Goal: Submit feedback/report problem: Provide input to the site owners about the experience or issues

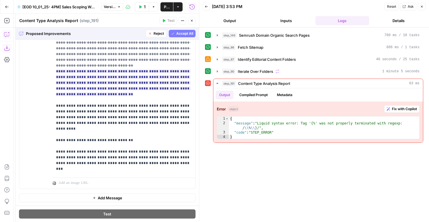
scroll to position [124, 0]
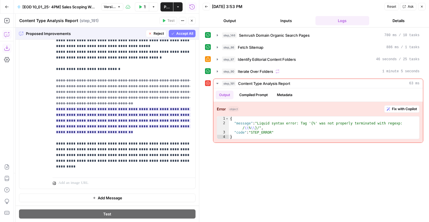
click at [180, 34] on span "Accept All" at bounding box center [184, 33] width 17 height 5
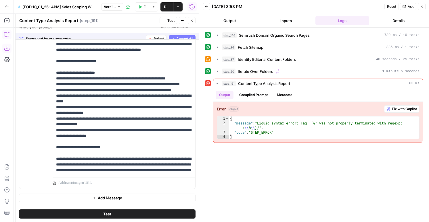
scroll to position [0, 0]
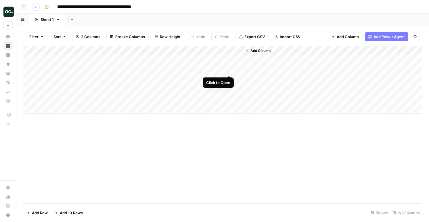
click at [229, 71] on div "Add Column" at bounding box center [222, 80] width 398 height 68
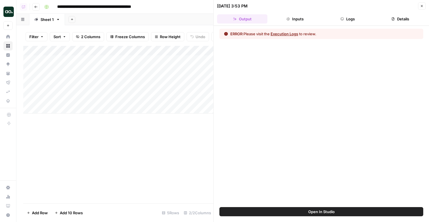
click at [359, 17] on button "Logs" at bounding box center [347, 18] width 50 height 9
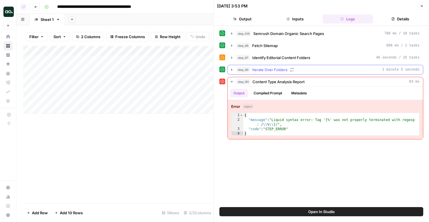
click at [303, 68] on div "step_90 Iterate Over Folders 1 minute 5 seconds" at bounding box center [327, 70] width 183 height 6
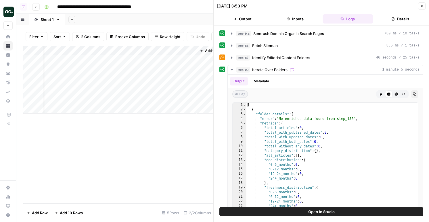
scroll to position [0, 61]
click at [165, 61] on div "Add Column" at bounding box center [118, 80] width 190 height 68
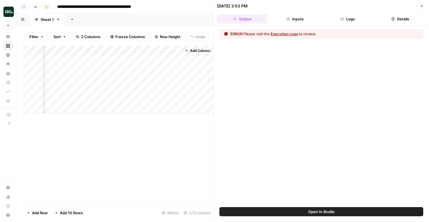
click at [349, 20] on button "Logs" at bounding box center [347, 18] width 50 height 9
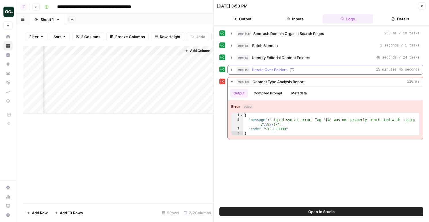
click at [270, 70] on span "Iterate Over Folders" at bounding box center [269, 70] width 35 height 6
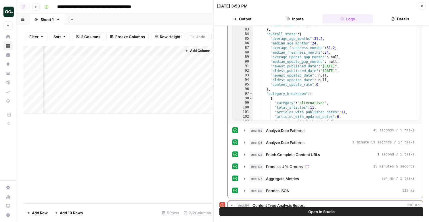
scroll to position [154, 0]
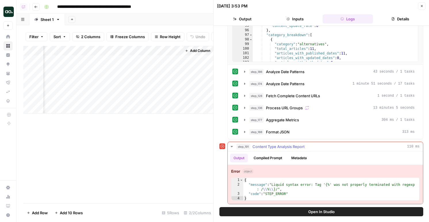
type textarea "**********"
click at [310, 191] on div "{ "message" : "Liquid syntax error: Tag '{%' was not properly terminated with r…" at bounding box center [331, 194] width 176 height 32
click at [302, 216] on button "Open In Studio" at bounding box center [321, 211] width 204 height 9
click at [169, 72] on div "Add Column" at bounding box center [118, 80] width 190 height 68
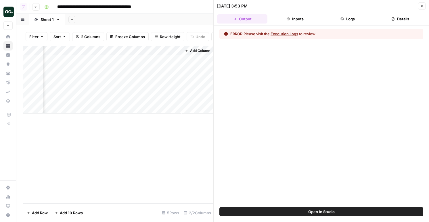
click at [344, 21] on button "Logs" at bounding box center [347, 18] width 50 height 9
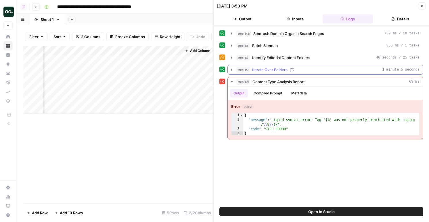
click at [278, 72] on span "Iterate Over Folders" at bounding box center [269, 70] width 35 height 6
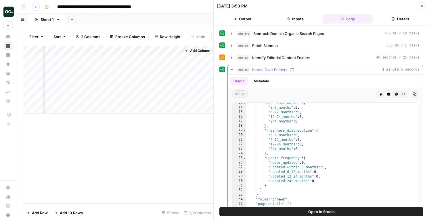
scroll to position [57, 0]
click at [261, 81] on button "Metadata" at bounding box center [261, 81] width 22 height 9
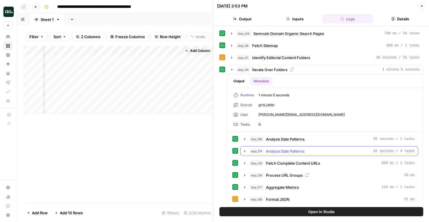
click at [274, 151] on span "Analyze Date Patterns" at bounding box center [285, 152] width 38 height 6
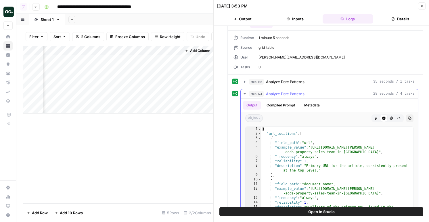
scroll to position [73, 0]
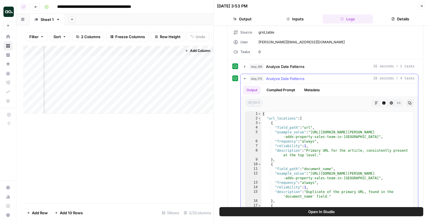
click at [279, 91] on button "Compiled Prompt" at bounding box center [280, 90] width 35 height 9
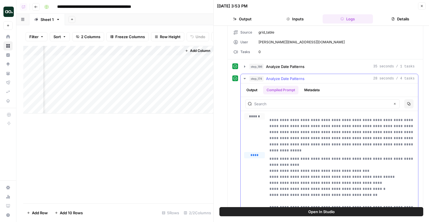
click at [278, 81] on span "Analyze Date Patterns" at bounding box center [285, 79] width 38 height 6
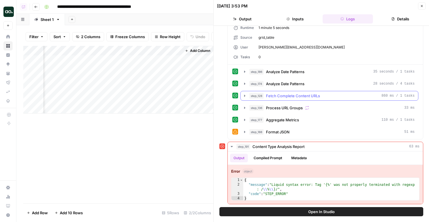
click at [277, 98] on span "Fetch Complete Content URLs" at bounding box center [293, 96] width 54 height 6
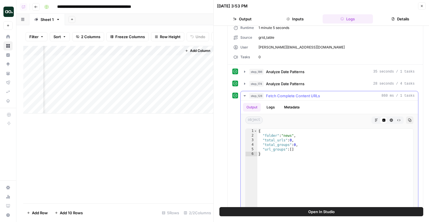
scroll to position [88, 0]
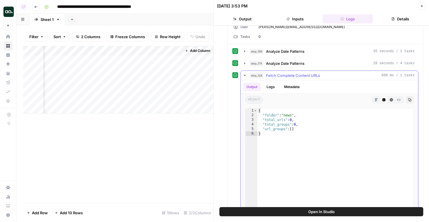
click at [272, 87] on button "Logs" at bounding box center [270, 87] width 15 height 9
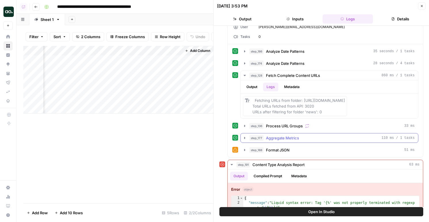
scroll to position [93, 0]
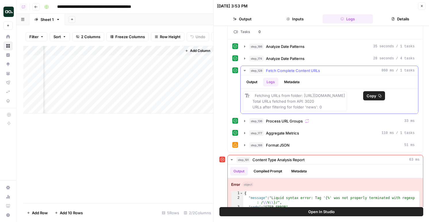
click at [370, 94] on span "Copy" at bounding box center [371, 96] width 10 height 6
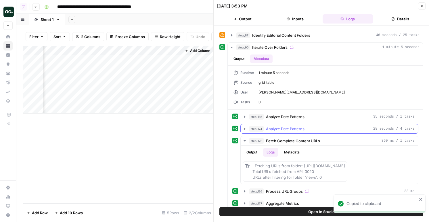
scroll to position [3, 0]
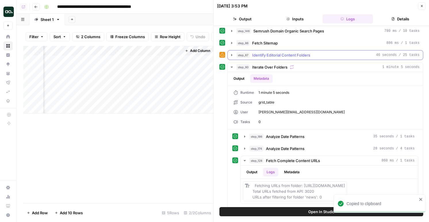
click at [280, 55] on span "Identify Editorial Content Folders" at bounding box center [281, 55] width 58 height 6
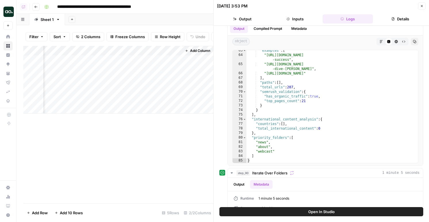
scroll to position [0, 0]
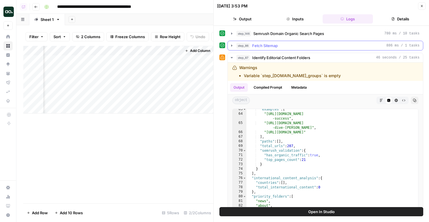
click at [284, 45] on div "step_86 Fetch Sitemap 886 ms / 1 tasks" at bounding box center [327, 46] width 183 height 6
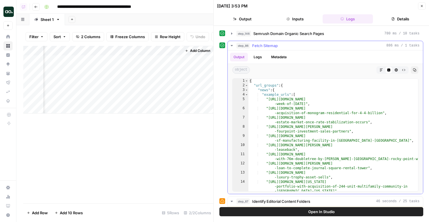
type textarea "**********"
click at [293, 110] on div "{ "url_groups" : { "news" : { "example_urls" : [ "https://www.walkerdunlop.com/…" at bounding box center [333, 140] width 170 height 122
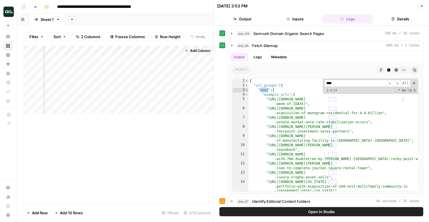
type input "****"
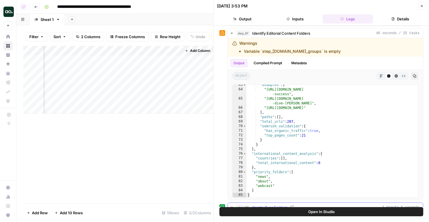
scroll to position [176, 0]
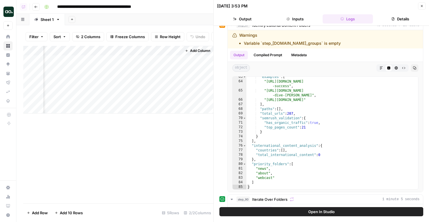
click at [286, 215] on button "Open In Studio" at bounding box center [321, 211] width 204 height 9
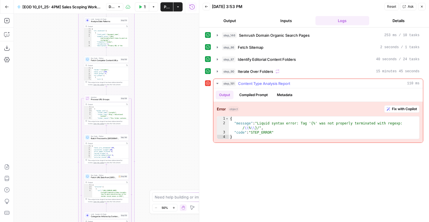
click at [401, 107] on span "Fix with Copilot" at bounding box center [404, 109] width 25 height 5
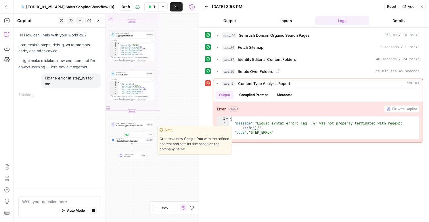
click at [138, 126] on span "Content Type Analysis Report" at bounding box center [130, 125] width 29 height 3
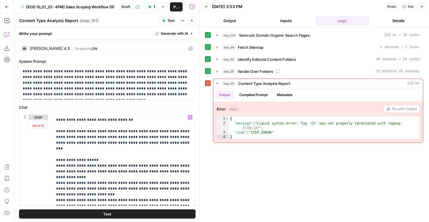
scroll to position [344, 0]
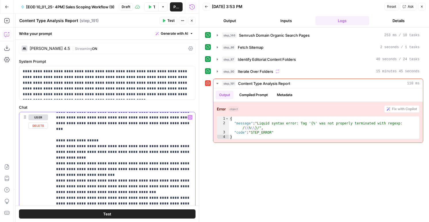
type input "{"
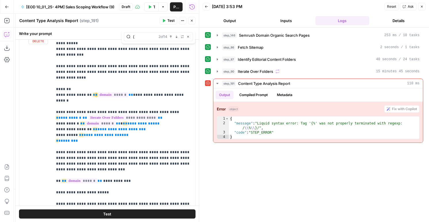
scroll to position [532, 0]
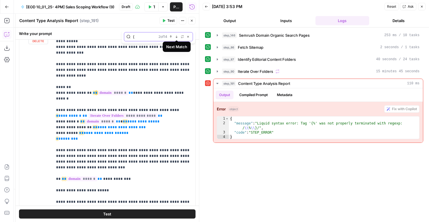
click at [174, 37] on button "Next Match" at bounding box center [176, 36] width 5 height 5
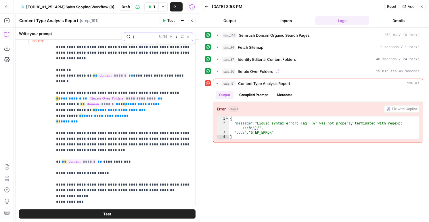
click at [174, 37] on button "Next Match" at bounding box center [176, 36] width 5 height 5
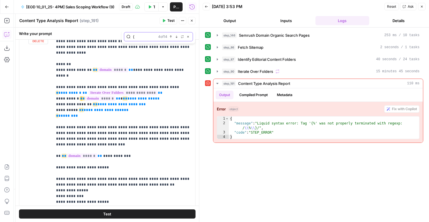
click at [174, 37] on button "Next Match" at bounding box center [176, 36] width 5 height 5
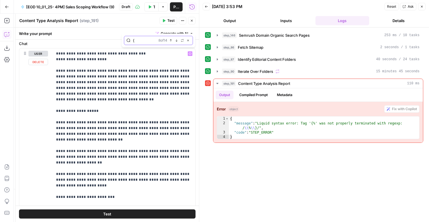
scroll to position [0, 0]
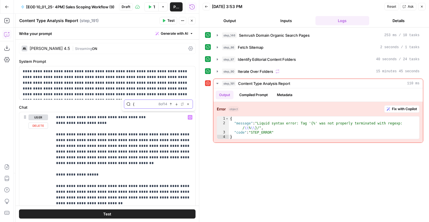
click at [175, 102] on button "Next Match" at bounding box center [176, 104] width 5 height 5
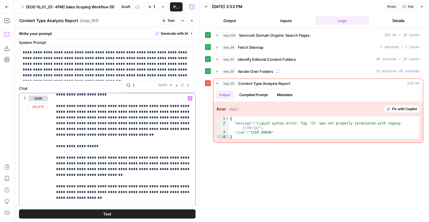
scroll to position [57, 0]
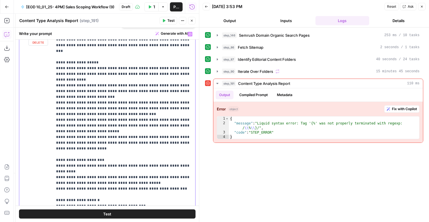
scroll to position [85, 0]
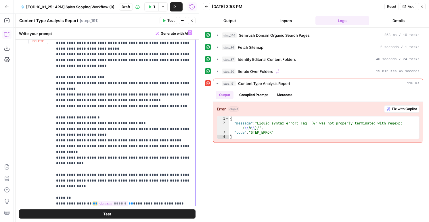
click at [175, 102] on p "**********" at bounding box center [124, 120] width 136 height 1023
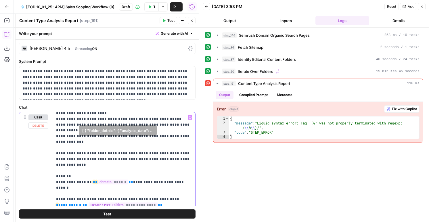
scroll to position [531, 0]
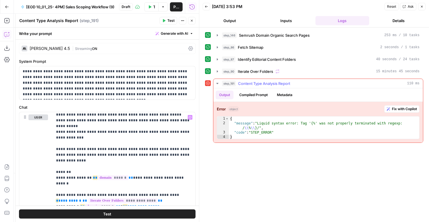
type textarea "**********"
click at [262, 124] on div "{ "message" : "Liquid syntax error: Tag '{%' was not properly terminated with r…" at bounding box center [324, 133] width 190 height 32
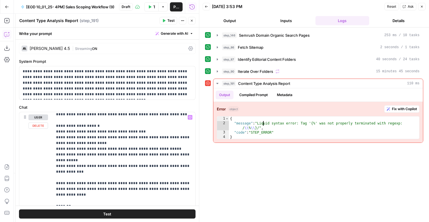
scroll to position [496, 0]
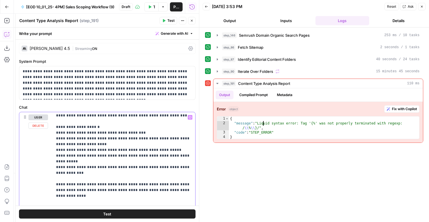
click at [5, 36] on icon "button" at bounding box center [6, 34] width 5 height 5
click at [9, 37] on icon "button" at bounding box center [7, 35] width 6 height 6
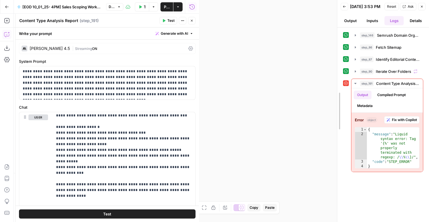
drag, startPoint x: 200, startPoint y: 30, endPoint x: 359, endPoint y: 77, distance: 166.3
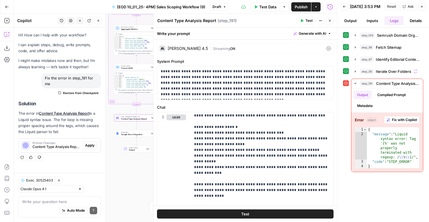
click at [90, 152] on div "Prompt Changes Content Type Analysis Report (step_191) Apply" at bounding box center [60, 146] width 82 height 14
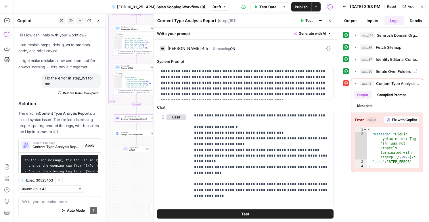
click at [89, 148] on span "Apply" at bounding box center [89, 145] width 9 height 5
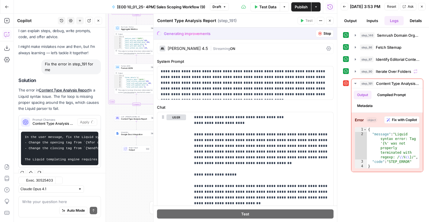
scroll to position [23, 0]
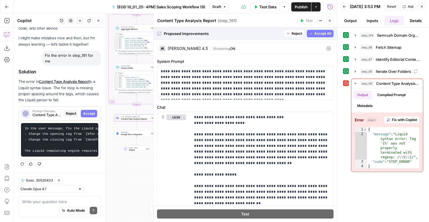
click at [92, 114] on span "Accept" at bounding box center [89, 113] width 12 height 5
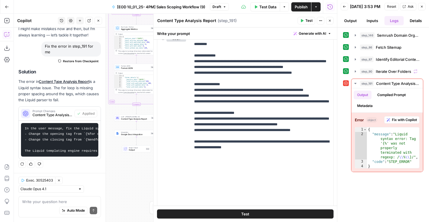
scroll to position [171, 0]
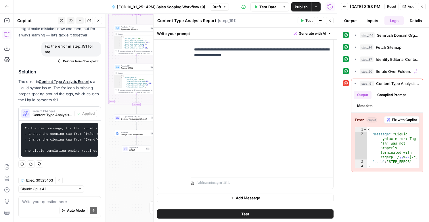
click at [303, 18] on button "Test" at bounding box center [306, 20] width 18 height 7
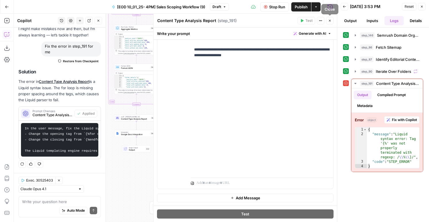
click at [331, 22] on icon "button" at bounding box center [329, 20] width 3 height 3
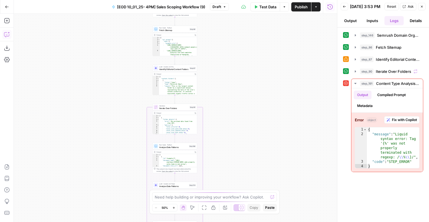
click at [4, 32] on icon "button" at bounding box center [7, 35] width 6 height 6
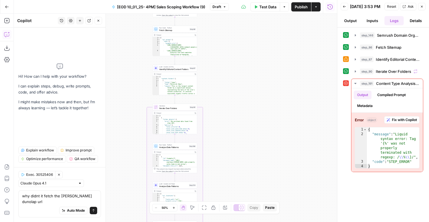
type textarea "why didnt it fetch the walker dunolap urls"
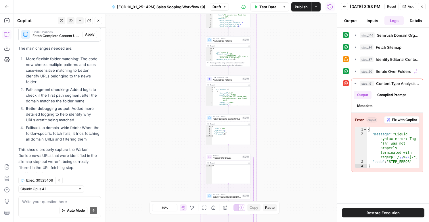
scroll to position [151, 0]
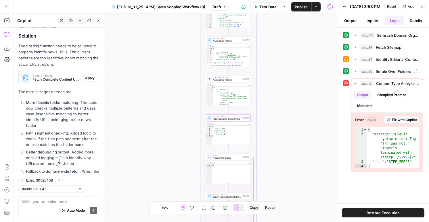
click at [92, 76] on span "Apply" at bounding box center [89, 78] width 9 height 5
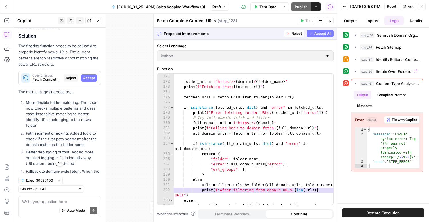
scroll to position [1658, 0]
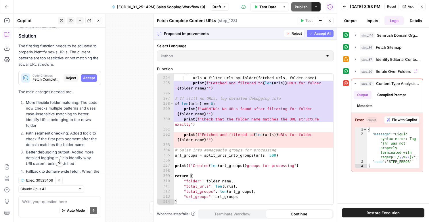
click at [317, 32] on span "Accept All" at bounding box center [322, 33] width 17 height 5
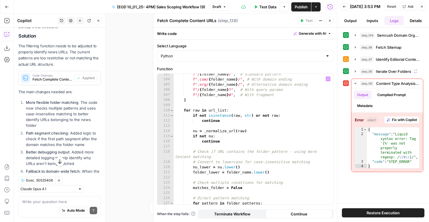
scroll to position [477, 0]
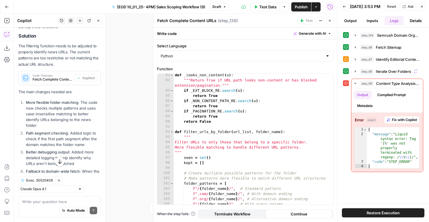
click at [329, 20] on icon "button" at bounding box center [329, 20] width 3 height 3
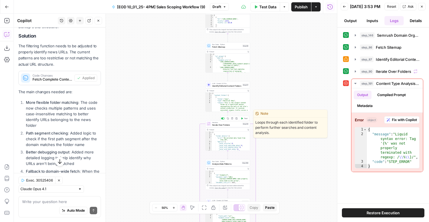
click at [245, 119] on span "Test" at bounding box center [245, 119] width 3 height 3
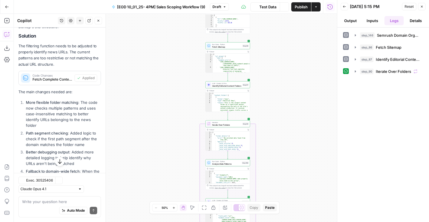
scroll to position [160, 0]
click at [401, 73] on span "Iterate Over Folders" at bounding box center [393, 72] width 35 height 6
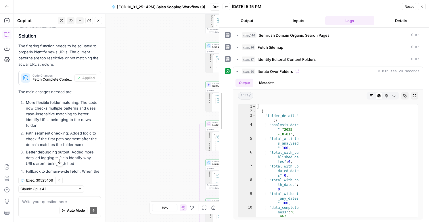
drag, startPoint x: 244, startPoint y: 108, endPoint x: 195, endPoint y: 111, distance: 49.2
click at [195, 111] on body "AirOps New Home Browse Insights Opportunities Your Data Flightpath Syncs Data L…" at bounding box center [214, 111] width 429 height 222
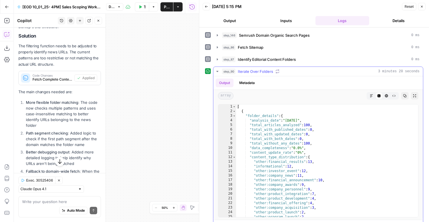
click at [245, 77] on div "Output Metadata" at bounding box center [317, 82] width 209 height 13
click at [245, 83] on button "Metadata" at bounding box center [247, 83] width 22 height 9
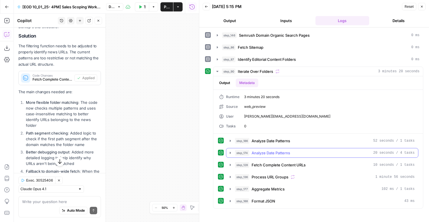
click at [265, 153] on span "Analyze Date Patterns" at bounding box center [270, 153] width 38 height 6
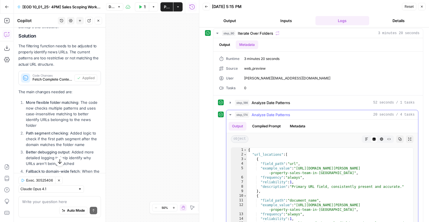
scroll to position [133, 0]
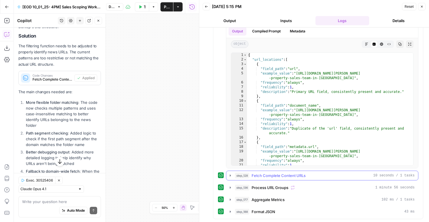
click at [269, 179] on button "step_128 Fetch Complete Content URLs 10 seconds / 1 tasks" at bounding box center [322, 175] width 192 height 9
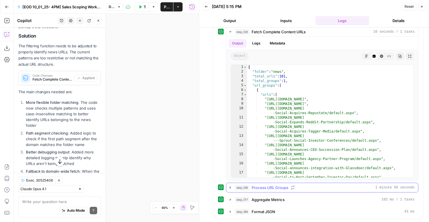
click at [271, 187] on span "Process URL Groups" at bounding box center [269, 188] width 37 height 6
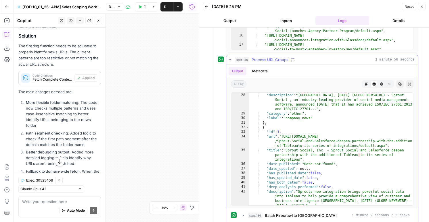
scroll to position [472, 0]
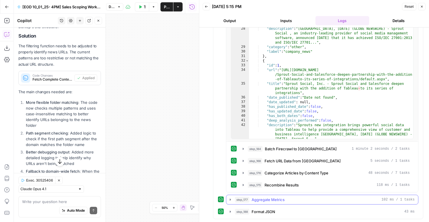
click at [268, 201] on span "Aggregate Metrics" at bounding box center [267, 200] width 33 height 6
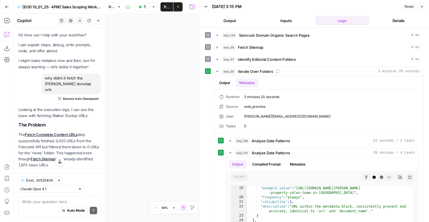
scroll to position [0, 0]
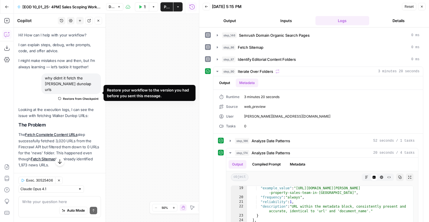
click at [70, 97] on span "Restore from Checkpoint" at bounding box center [81, 99] width 36 height 5
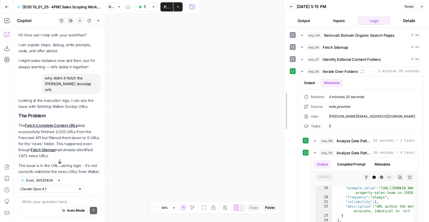
scroll to position [133, 0]
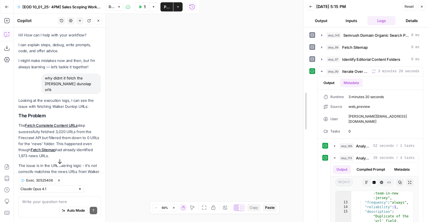
drag, startPoint x: 200, startPoint y: 37, endPoint x: 319, endPoint y: 27, distance: 119.1
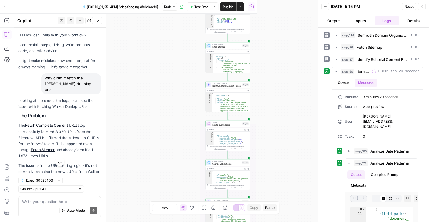
scroll to position [34, 0]
click at [422, 7] on icon "button" at bounding box center [422, 7] width 2 height 2
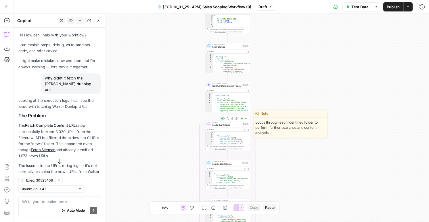
click at [241, 118] on icon "button" at bounding box center [242, 119] width 2 height 2
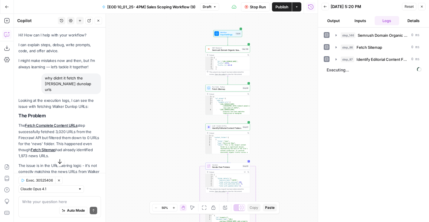
click at [338, 20] on button "Output" at bounding box center [333, 20] width 24 height 9
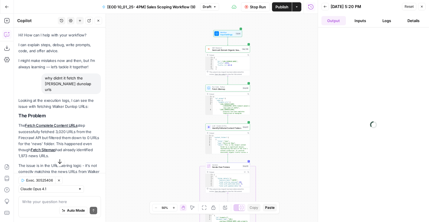
click at [357, 20] on button "Inputs" at bounding box center [360, 20] width 24 height 9
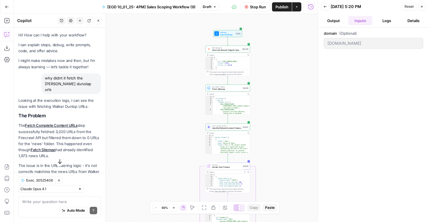
click at [384, 19] on button "Logs" at bounding box center [386, 20] width 24 height 9
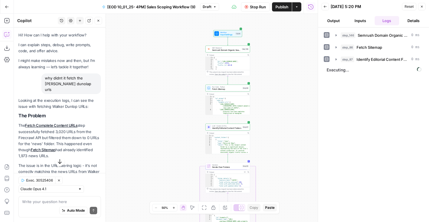
click at [336, 20] on button "Output" at bounding box center [333, 20] width 24 height 9
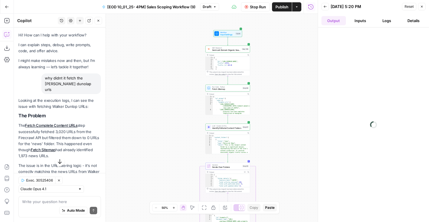
click at [255, 10] on button "Stop Run" at bounding box center [255, 6] width 29 height 9
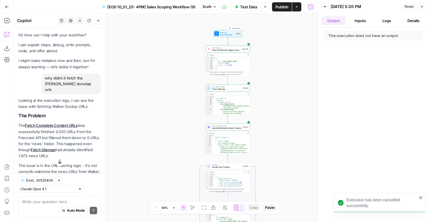
click at [234, 27] on span "Test Step" at bounding box center [236, 28] width 8 height 3
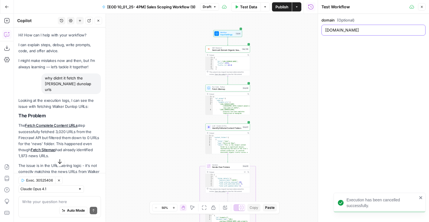
click at [338, 30] on input "[DOMAIN_NAME]" at bounding box center [373, 30] width 97 height 6
type input "walkerdunlop.com"
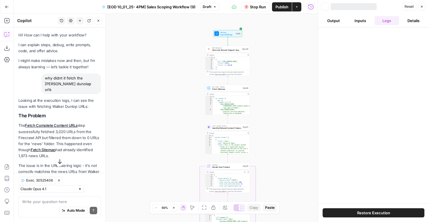
click at [421, 7] on icon "button" at bounding box center [422, 7] width 2 height 2
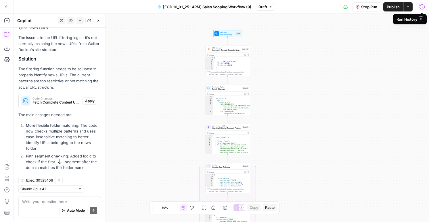
scroll to position [131, 0]
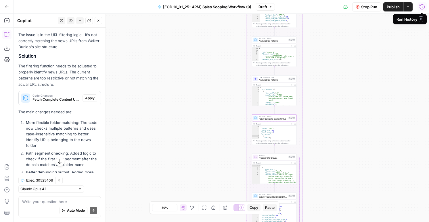
click at [86, 96] on span "Apply" at bounding box center [89, 98] width 9 height 5
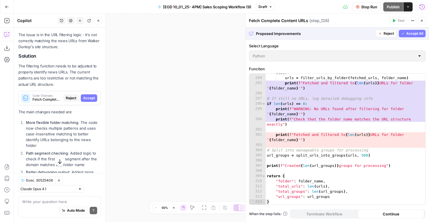
scroll to position [1658, 0]
click at [422, 20] on icon "button" at bounding box center [421, 20] width 3 height 3
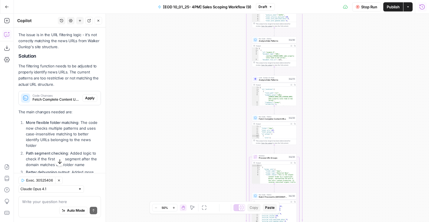
click at [420, 9] on icon "button" at bounding box center [422, 7] width 6 height 6
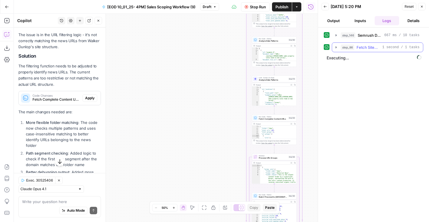
click at [385, 49] on span "1 second / 1 tasks" at bounding box center [400, 47] width 37 height 5
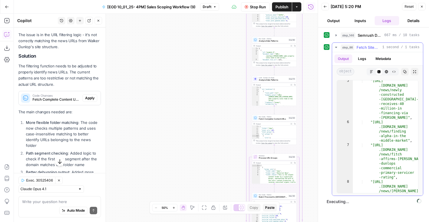
scroll to position [41, 0]
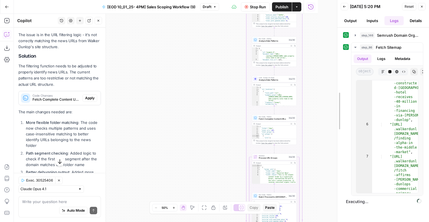
drag, startPoint x: 319, startPoint y: 149, endPoint x: 347, endPoint y: 146, distance: 28.1
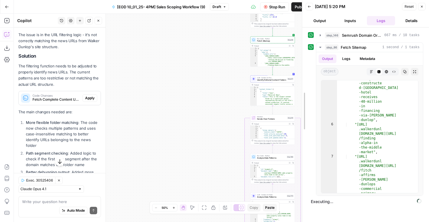
drag, startPoint x: 338, startPoint y: 16, endPoint x: 309, endPoint y: 16, distance: 29.3
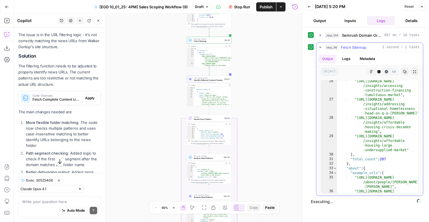
scroll to position [414, 0]
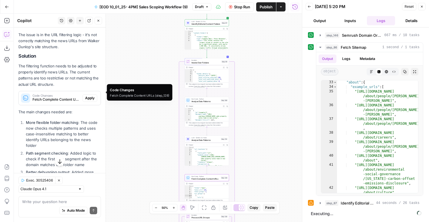
scroll to position [195, 0]
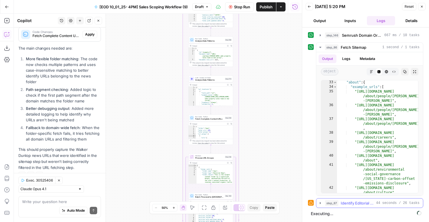
click at [367, 201] on span "Identify Editorial Content Folders" at bounding box center [356, 204] width 33 height 6
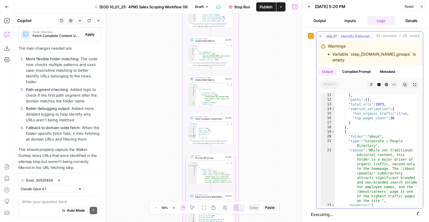
scroll to position [138, 0]
click at [421, 7] on icon "button" at bounding box center [422, 7] width 2 height 2
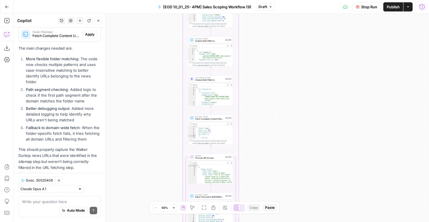
click at [423, 7] on icon "button" at bounding box center [422, 7] width 6 height 6
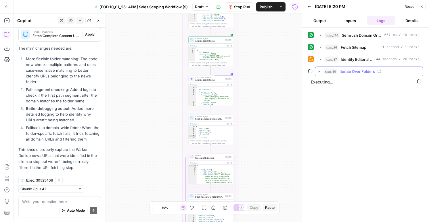
click at [348, 71] on span "Iterate Over Folders" at bounding box center [356, 72] width 35 height 6
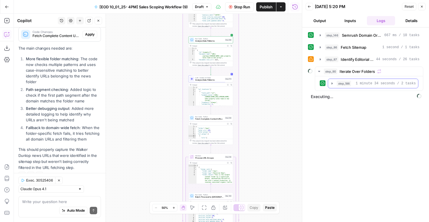
click at [351, 81] on div "step_186 Analyze Date Patterns 1 minute 34 seconds / 2 tasks" at bounding box center [375, 84] width 78 height 6
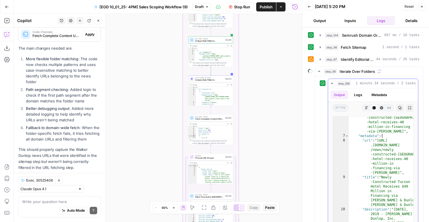
scroll to position [84, 0]
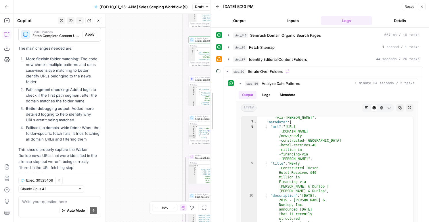
drag, startPoint x: 302, startPoint y: 142, endPoint x: 191, endPoint y: 123, distance: 112.5
click at [191, 123] on body "AirOps New Home Browse Insights Opportunities Your Data Flightpath Syncs Data L…" at bounding box center [214, 111] width 429 height 222
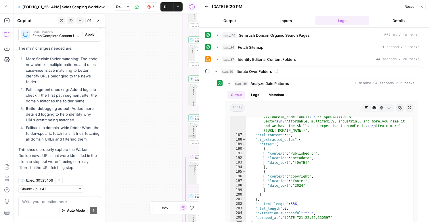
scroll to position [50, 0]
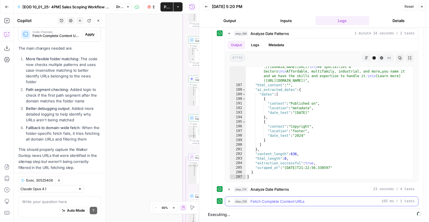
click at [238, 206] on div "step_128 Fetch Complete Content URLs 105 ms / 1 tasks" at bounding box center [321, 202] width 193 height 10
click at [239, 205] on button "step_128 Fetch Complete Content URLs 105 ms / 1 tasks" at bounding box center [321, 201] width 193 height 9
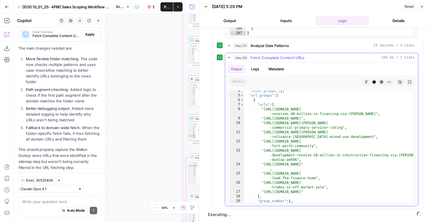
scroll to position [39, 0]
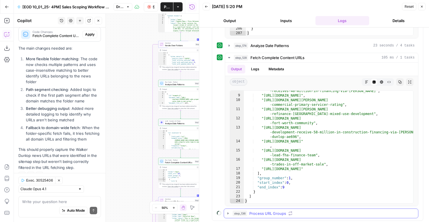
click at [248, 210] on button "step_136 Process URL Groups" at bounding box center [321, 213] width 194 height 9
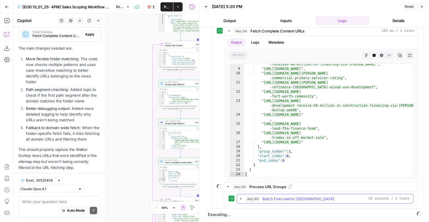
click at [267, 197] on span "Batch Firecrawl to [GEOGRAPHIC_DATA]" at bounding box center [298, 199] width 72 height 6
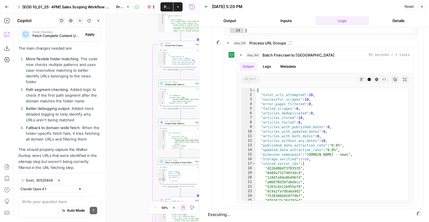
click at [149, 7] on icon "button" at bounding box center [148, 6] width 3 height 3
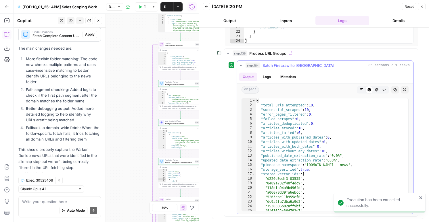
click at [269, 65] on span "Batch Firecrawl to [GEOGRAPHIC_DATA]" at bounding box center [298, 66] width 72 height 6
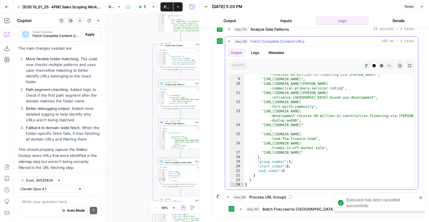
scroll to position [210, 0]
click at [268, 211] on span "Batch Firecrawl to [GEOGRAPHIC_DATA]" at bounding box center [298, 210] width 72 height 6
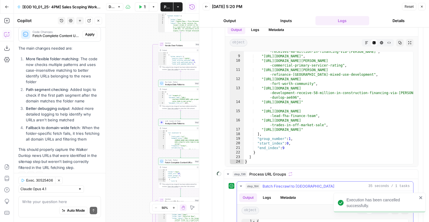
click at [265, 196] on button "Logs" at bounding box center [266, 198] width 15 height 9
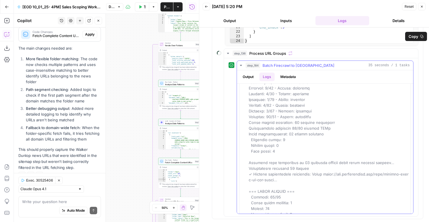
scroll to position [48, 0]
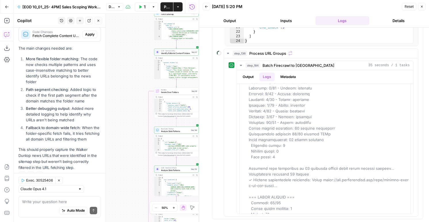
click at [176, 170] on span "Analyze Date Patterns" at bounding box center [175, 170] width 28 height 3
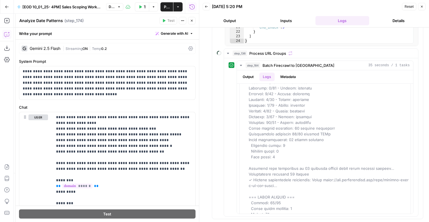
click at [191, 20] on icon "button" at bounding box center [192, 21] width 2 height 2
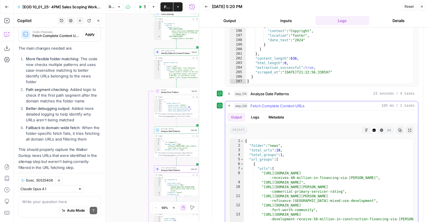
scroll to position [130, 0]
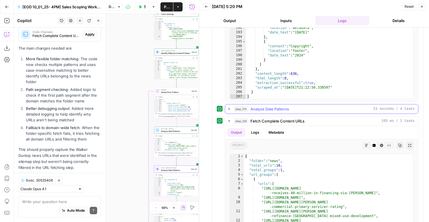
click at [263, 109] on span "Analyze Date Patterns" at bounding box center [269, 109] width 38 height 6
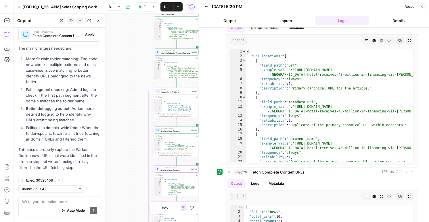
scroll to position [0, 0]
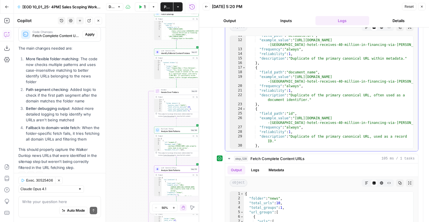
type textarea "**********"
click at [282, 94] on div ""field_path" : "metadata.url" , "example_value" : "https://www.walkerdunlop.com…" at bounding box center [329, 94] width 167 height 122
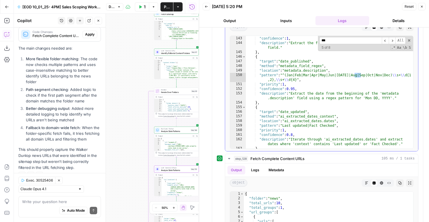
scroll to position [726, 0]
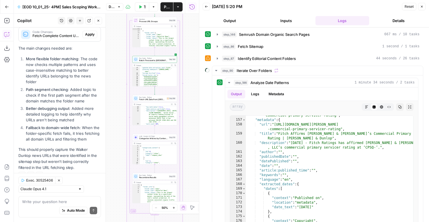
type input "***"
click at [52, 204] on textarea at bounding box center [59, 202] width 75 height 6
type textarea "a"
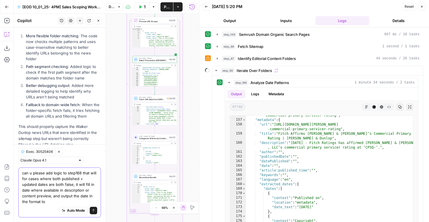
scroll to position [224, 0]
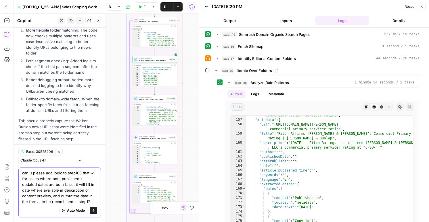
type textarea "can u please add logic to step168 that will for cases where both published + up…"
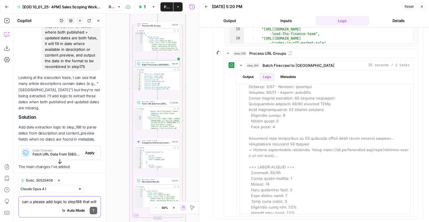
scroll to position [359, 0]
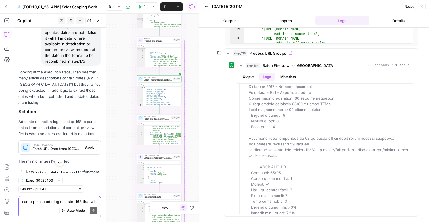
click at [41, 203] on textarea "can u please add logic to step168 that will for cases where both published + up…" at bounding box center [59, 202] width 75 height 6
type textarea "i want"
click at [61, 147] on span "Fetch URL Data from Pinecone (step_168)" at bounding box center [56, 149] width 48 height 5
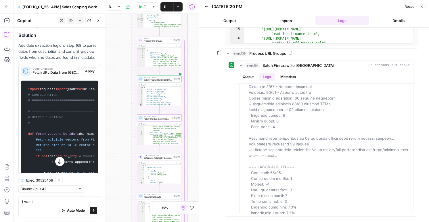
scroll to position [430, 0]
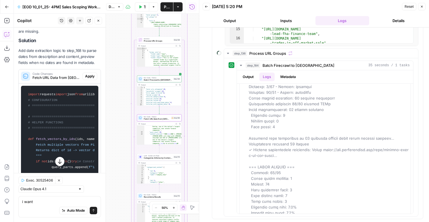
click at [89, 74] on span "Apply" at bounding box center [89, 76] width 9 height 5
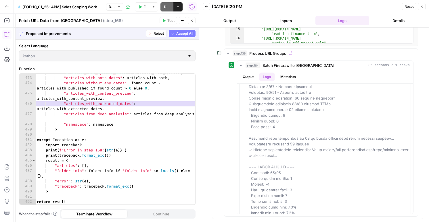
scroll to position [2770, 0]
click at [185, 32] on span "Accept All" at bounding box center [184, 33] width 17 height 5
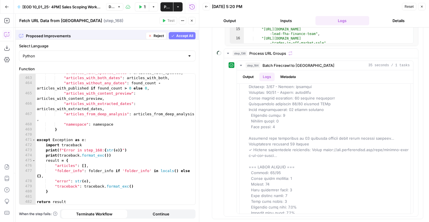
scroll to position [2708, 0]
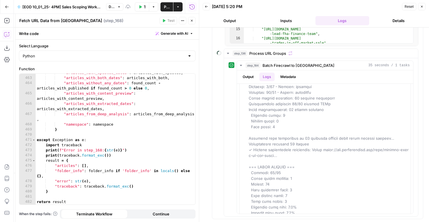
click at [422, 8] on icon "button" at bounding box center [421, 6] width 3 height 3
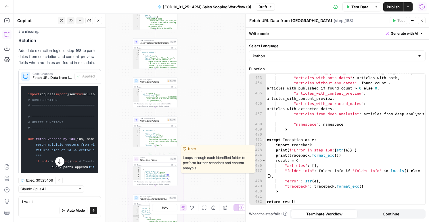
click at [172, 153] on span "Test" at bounding box center [172, 154] width 3 height 3
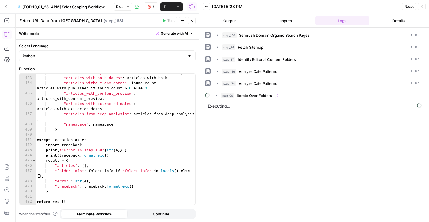
click at [150, 4] on button "Stop Run" at bounding box center [151, 6] width 14 height 9
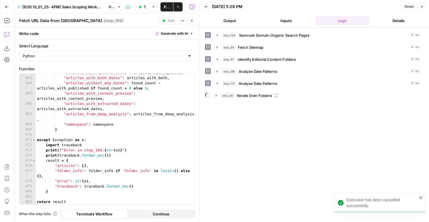
click at [421, 11] on header "Back 10/01/25 at 5:28 PM Reset Close Output Inputs Logs Details" at bounding box center [314, 14] width 230 height 28
click at [421, 8] on icon "button" at bounding box center [421, 6] width 3 height 3
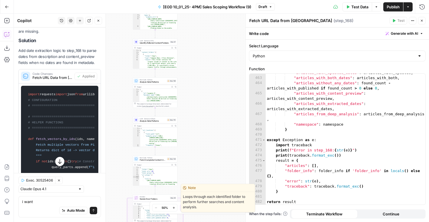
click at [171, 192] on button "Test" at bounding box center [171, 193] width 9 height 4
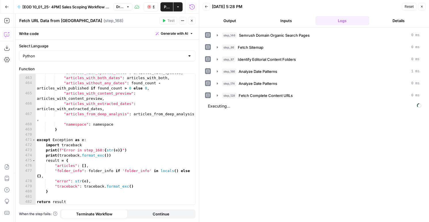
click at [190, 20] on icon "button" at bounding box center [191, 20] width 3 height 3
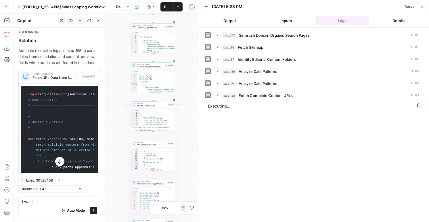
scroll to position [71, 0]
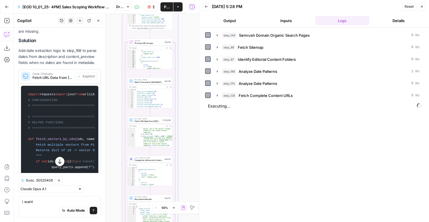
click at [149, 5] on icon "button" at bounding box center [148, 6] width 3 height 3
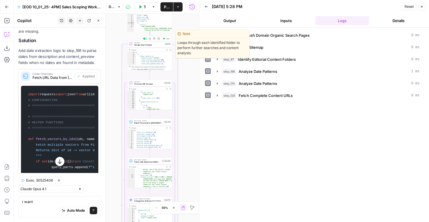
click at [166, 38] on span "Test" at bounding box center [167, 38] width 3 height 3
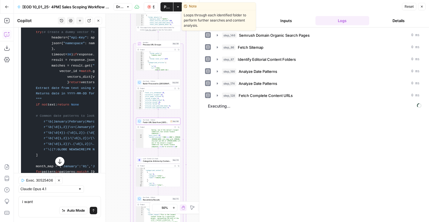
scroll to position [757, 0]
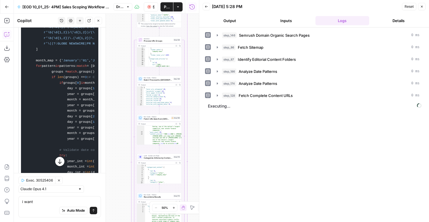
click at [226, 22] on button "Output" at bounding box center [230, 20] width 54 height 9
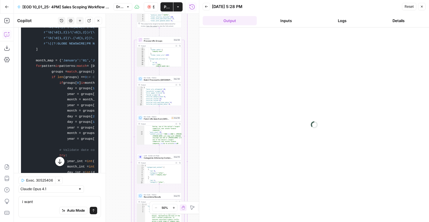
click at [286, 24] on button "Inputs" at bounding box center [286, 20] width 54 height 9
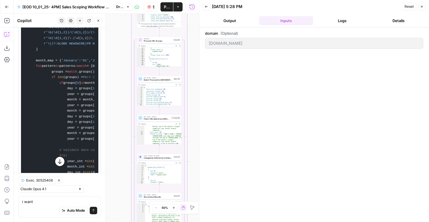
click at [325, 20] on button "Logs" at bounding box center [342, 20] width 54 height 9
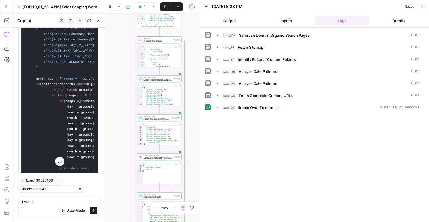
scroll to position [757, 0]
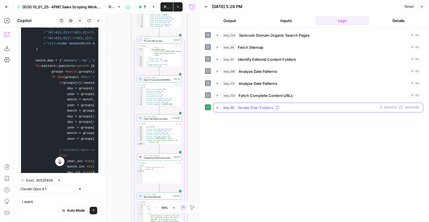
click at [265, 105] on span "Iterate Over Folders" at bounding box center [255, 108] width 35 height 6
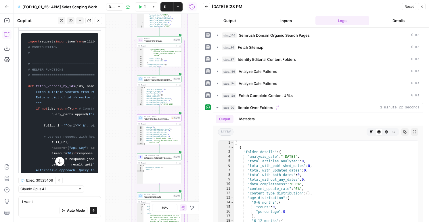
scroll to position [444, 0]
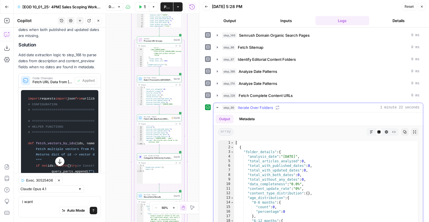
click at [247, 115] on button "Metadata" at bounding box center [247, 119] width 22 height 9
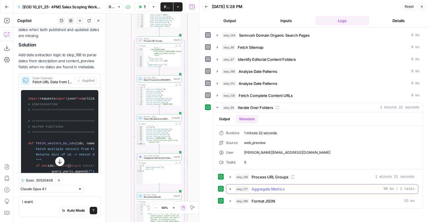
click at [268, 191] on span "Aggregate Metrics" at bounding box center [267, 189] width 33 height 6
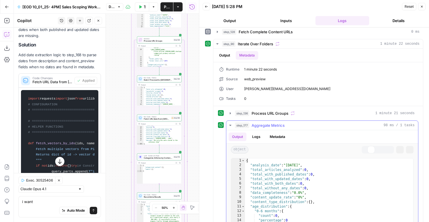
scroll to position [106, 0]
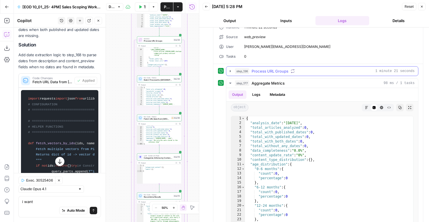
click at [264, 74] on span "Process URL Groups" at bounding box center [269, 71] width 37 height 6
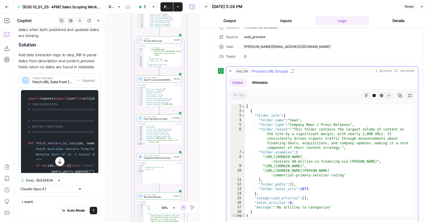
scroll to position [2, 0]
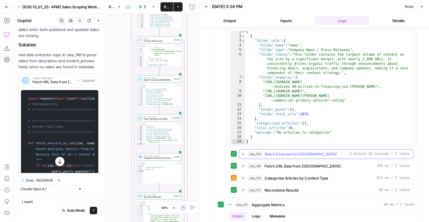
click at [285, 156] on span "Batch Firecrawl to [GEOGRAPHIC_DATA]" at bounding box center [301, 154] width 72 height 6
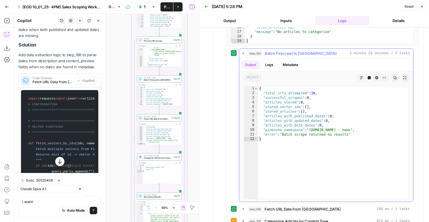
scroll to position [252, 0]
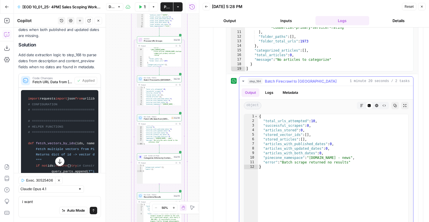
click at [274, 93] on button "Logs" at bounding box center [268, 92] width 15 height 9
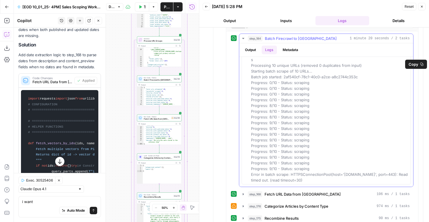
scroll to position [303, 0]
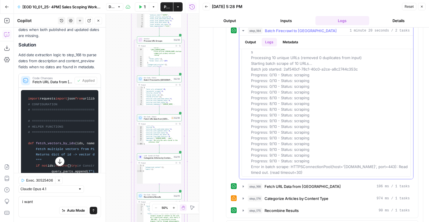
click at [358, 77] on div "Using learned patterns: 2 date type patterns, 4 extraction methods, 2 fallback …" at bounding box center [330, 109] width 158 height 132
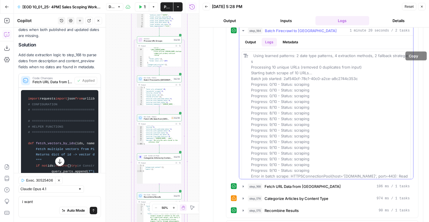
click at [368, 77] on div "Using learned patterns: 2 date type patterns, 4 extraction methods, 2 fallback …" at bounding box center [330, 119] width 158 height 132
click at [410, 56] on span "Copy" at bounding box center [413, 56] width 10 height 6
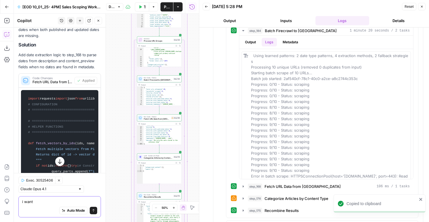
click at [28, 203] on textarea "i want" at bounding box center [59, 202] width 75 height 6
paste textarea "Using learned patterns: 2 date type patterns, 4 extraction methods, 2 fallback …"
type textarea "Using learned patterns: 2 date type patterns, 4 extraction methods, 2 fallback …"
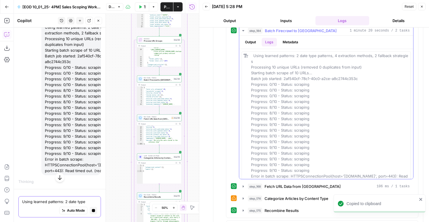
scroll to position [9, 0]
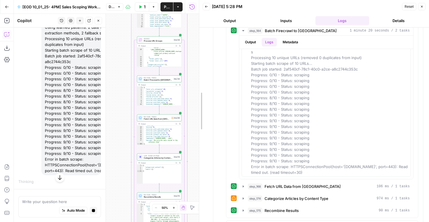
drag, startPoint x: 200, startPoint y: 146, endPoint x: 128, endPoint y: 146, distance: 71.8
click at [127, 146] on body "AirOps New Home Browse Insights Opportunities Your Data Flightpath Syncs Data L…" at bounding box center [214, 111] width 429 height 222
click at [162, 82] on div "Run Code · Python Batch Firecrawl to Pinecone Step 184 Copy step Delete step Ad…" at bounding box center [159, 79] width 45 height 7
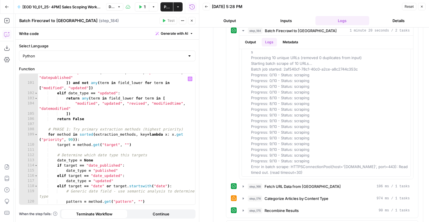
scroll to position [632, 0]
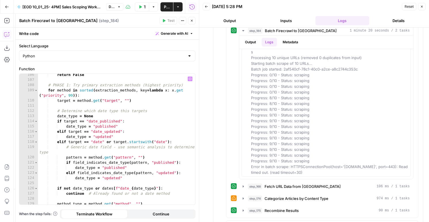
type textarea "**********"
click at [142, 124] on div "return False # PHASE 1: Try primary extraction methods (highest priority) for m…" at bounding box center [116, 142] width 157 height 141
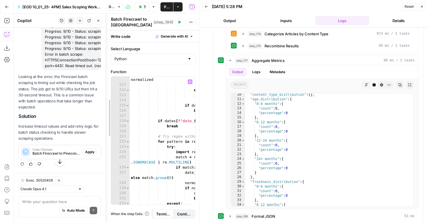
scroll to position [984, 0]
drag, startPoint x: 14, startPoint y: 77, endPoint x: 146, endPoint y: 84, distance: 131.5
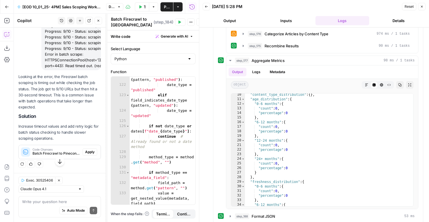
scroll to position [3574, 0]
click at [88, 151] on span "Apply" at bounding box center [89, 152] width 9 height 5
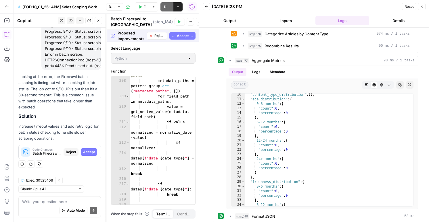
scroll to position [1736, 0]
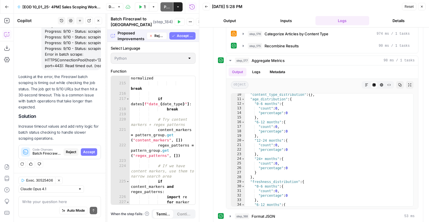
click at [181, 38] on span "Accept All" at bounding box center [185, 35] width 16 height 5
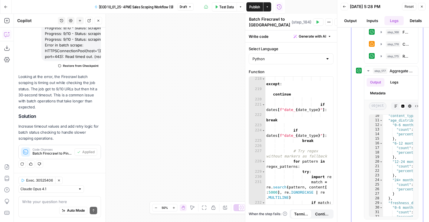
scroll to position [31, 0]
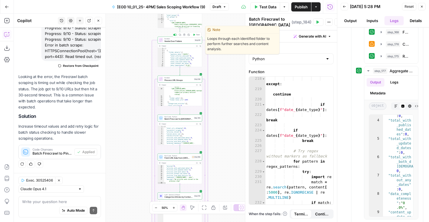
click at [195, 34] on icon "button" at bounding box center [194, 35] width 2 height 2
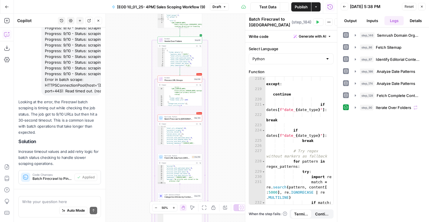
scroll to position [3583, 0]
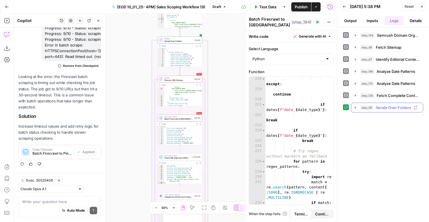
click at [364, 108] on span "step_90" at bounding box center [367, 108] width 14 height 6
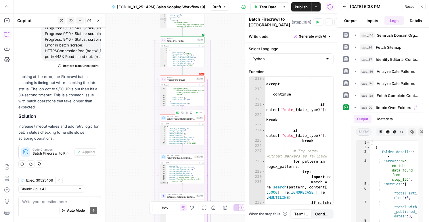
click at [178, 120] on span "Batch Firecrawl to Pinecone" at bounding box center [181, 119] width 28 height 3
click at [369, 106] on span "step_90" at bounding box center [367, 108] width 14 height 6
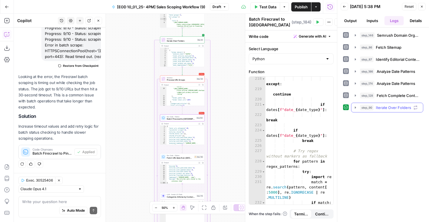
click at [365, 107] on span "step_90" at bounding box center [367, 108] width 14 height 6
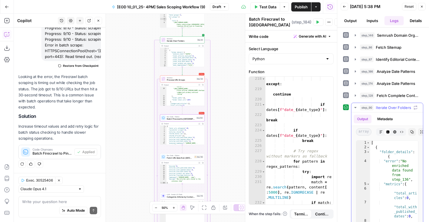
click at [380, 122] on button "Metadata" at bounding box center [385, 119] width 22 height 9
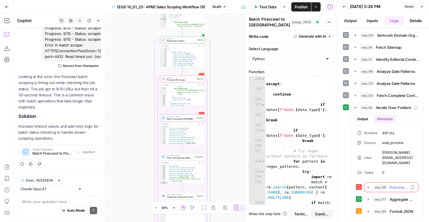
click at [378, 185] on span "step_136" at bounding box center [380, 188] width 14 height 6
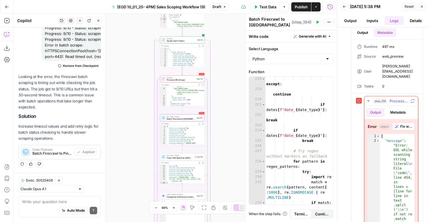
scroll to position [148, 0]
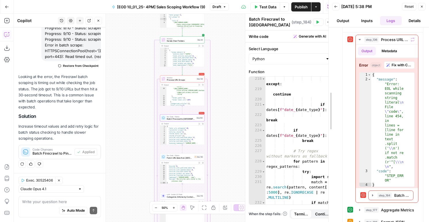
drag, startPoint x: 338, startPoint y: 136, endPoint x: 265, endPoint y: 129, distance: 73.7
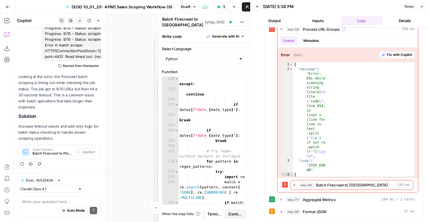
scroll to position [68, 0]
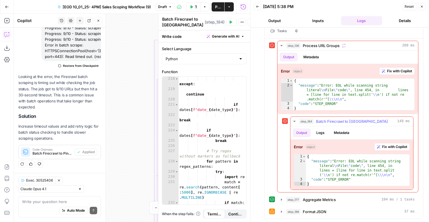
click at [319, 133] on button "Logs" at bounding box center [320, 133] width 15 height 9
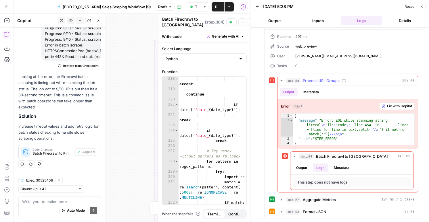
scroll to position [97, 0]
click at [319, 132] on div "{ "message" : "Error: EOL while scanning string literal \n File \" code \" , li…" at bounding box center [353, 134] width 121 height 41
type textarea "**********"
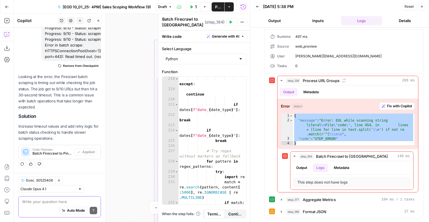
click at [29, 201] on textarea at bounding box center [59, 202] width 75 height 6
paste textarea "{ "message": "Error: EOL while scanning string literal\nFile \"code\", line 454…"
type textarea "{ "message": "Error: EOL while scanning string literal\nFile \"code\", line 454…"
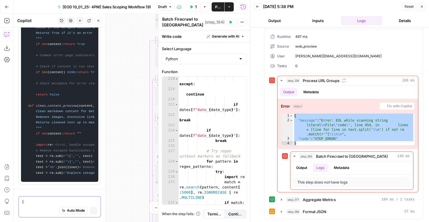
scroll to position [6144, 0]
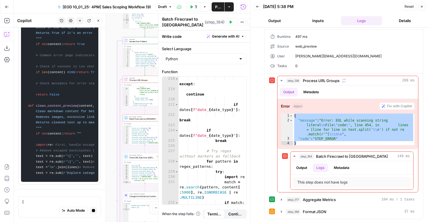
click at [211, 118] on div "except : continue if dates [ f"date_ { date_type } " ] : break if dates [ f"dat…" at bounding box center [212, 155] width 68 height 159
type textarea "*****"
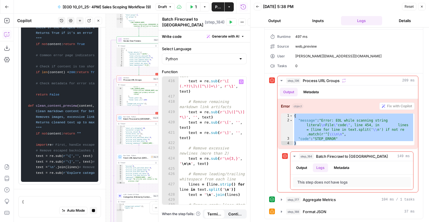
scroll to position [4090, 0]
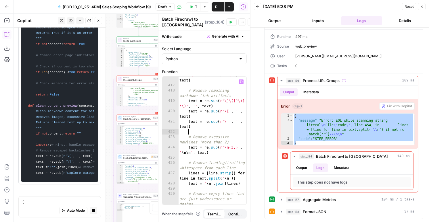
click at [214, 133] on div "text = re . sub ( r'\[ (.*?)\]\([^\)]+\)' , r'\1' , text ) # Remove remaining m…" at bounding box center [212, 147] width 68 height 159
click at [170, 116] on div "420" at bounding box center [170, 114] width 16 height 10
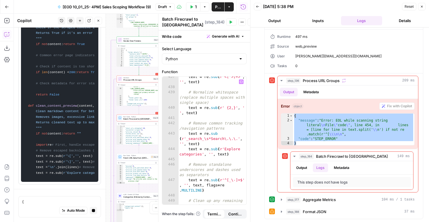
scroll to position [4319, 0]
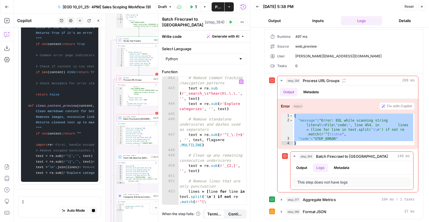
click at [210, 190] on div "# Remove common tracking /navigation patterns text = re . sub ( r'_search_\s*Se…" at bounding box center [212, 153] width 68 height 154
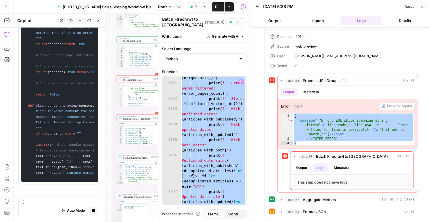
click at [203, 171] on div "print ( f" Scraped: { len ( processed_articles )} / { len ( unique_urls )} " ) …" at bounding box center [213, 152] width 66 height 185
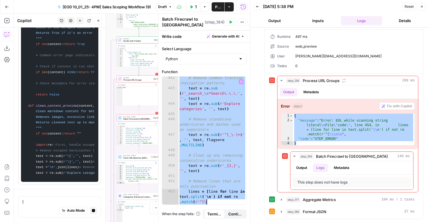
scroll to position [4319, 0]
click at [200, 180] on div "# Remove common tracking /navigation patterns text = re . sub ( r'_search_\s*Se…" at bounding box center [212, 153] width 68 height 154
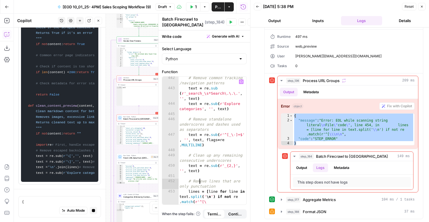
scroll to position [9286, 0]
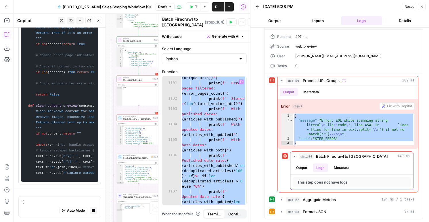
click at [199, 155] on div "print ( f" Scraped: { len ( processed_articles )} / { len ( unique_urls )} " ) …" at bounding box center [213, 152] width 66 height 185
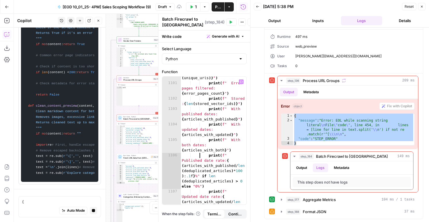
type textarea "**********"
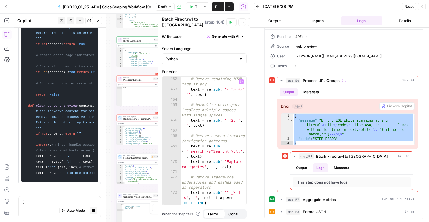
scroll to position [3588, 0]
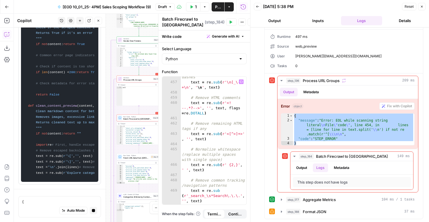
click at [219, 145] on div "# Remove empty lines that are just underscores or dashes text = re . sub ( r'\n…" at bounding box center [213, 141] width 66 height 154
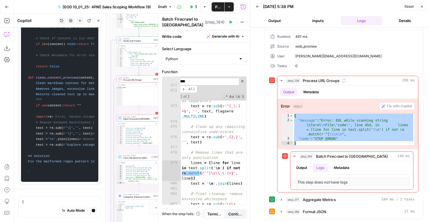
scroll to position [9286, 0]
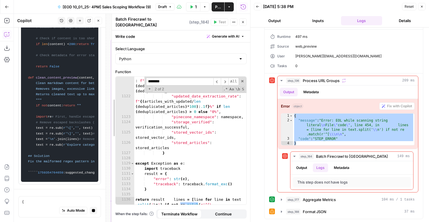
drag, startPoint x: 156, startPoint y: 134, endPoint x: 182, endPoint y: 109, distance: 36.8
click at [109, 130] on div at bounding box center [112, 118] width 6 height 209
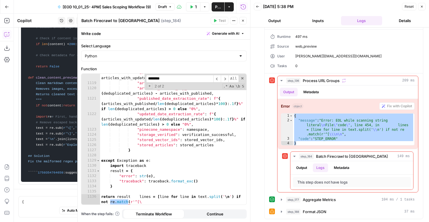
scroll to position [6830, 0]
click at [224, 80] on span "​" at bounding box center [224, 79] width 7 height 8
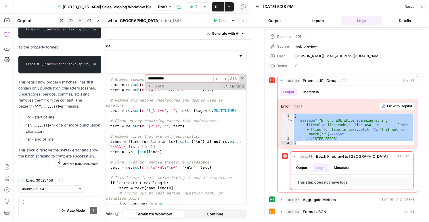
scroll to position [3719, 0]
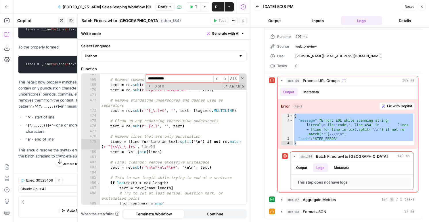
type input "**********"
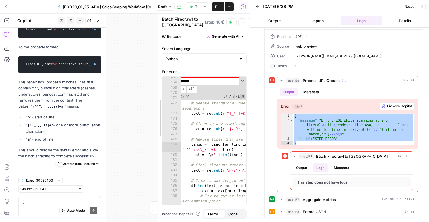
scroll to position [2131, 0]
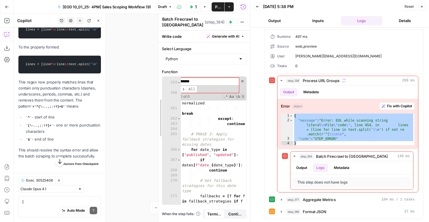
drag, startPoint x: 78, startPoint y: 81, endPoint x: 213, endPoint y: 70, distance: 135.7
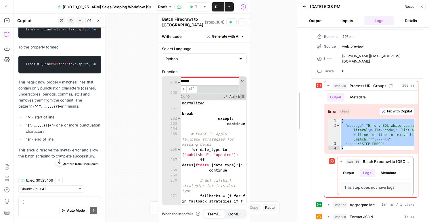
drag, startPoint x: 251, startPoint y: 41, endPoint x: 147, endPoint y: 72, distance: 108.7
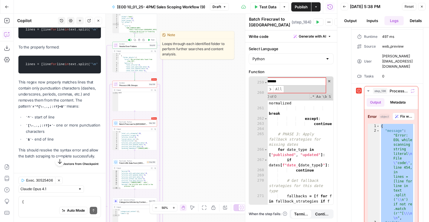
click at [148, 39] on icon "button" at bounding box center [149, 40] width 2 height 2
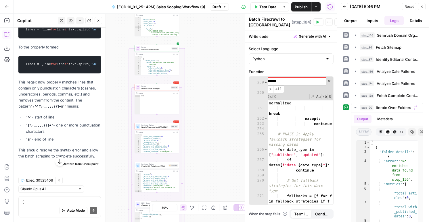
scroll to position [3715, 0]
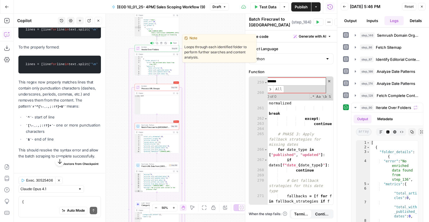
click at [174, 43] on span "Test" at bounding box center [174, 43] width 3 height 3
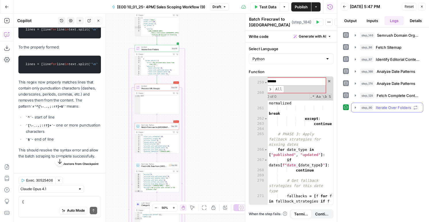
click at [364, 110] on span "step_90" at bounding box center [367, 108] width 14 height 6
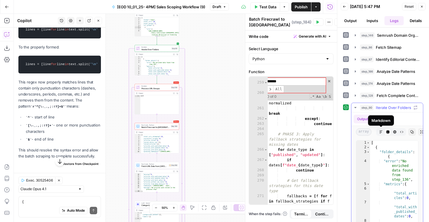
click at [380, 116] on div "Markdown" at bounding box center [381, 120] width 26 height 10
click at [393, 118] on button "Metadata" at bounding box center [385, 119] width 22 height 9
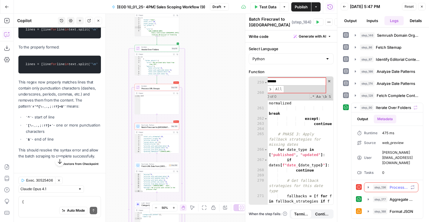
click at [386, 185] on span "step_136" at bounding box center [380, 188] width 14 height 6
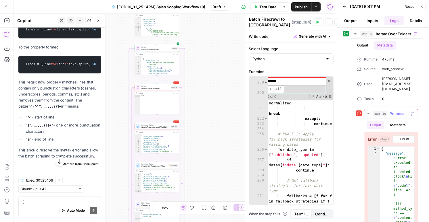
scroll to position [114, 0]
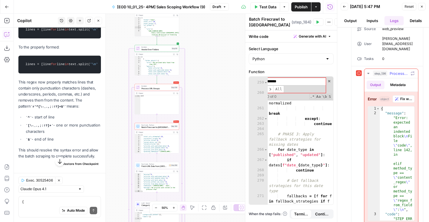
click at [391, 81] on button "Metadata" at bounding box center [397, 85] width 22 height 9
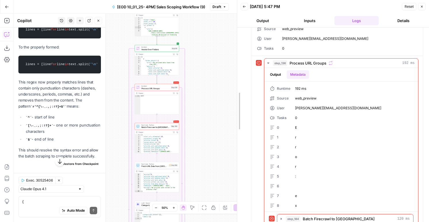
drag, startPoint x: 336, startPoint y: 82, endPoint x: 305, endPoint y: 79, distance: 30.9
click at [236, 83] on div at bounding box center [237, 111] width 6 height 222
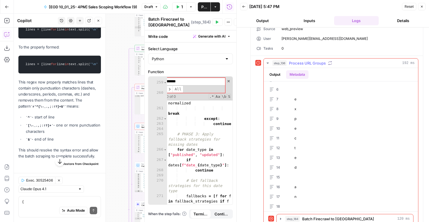
scroll to position [110, 0]
click at [335, 217] on span "Batch Firecrawl to [GEOGRAPHIC_DATA]" at bounding box center [338, 219] width 72 height 6
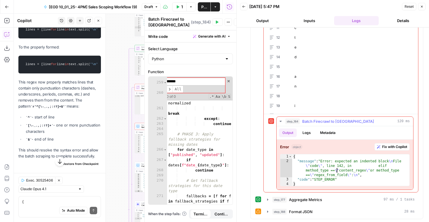
click at [336, 172] on div "{ "message" : "Error: expected an indented block \n File \" code \" , line 142,…" at bounding box center [350, 175] width 117 height 41
type textarea "**********"
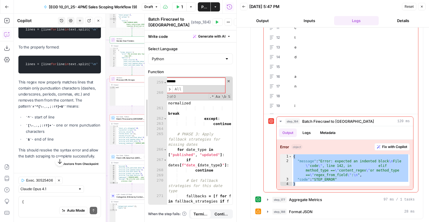
drag, startPoint x: 145, startPoint y: 49, endPoint x: 264, endPoint y: 61, distance: 119.3
click at [264, 61] on body "AirOps New Home Browse Insights Opportunities Your Data Flightpath Syncs Data L…" at bounding box center [214, 111] width 429 height 222
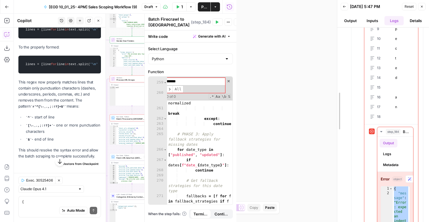
drag, startPoint x: 237, startPoint y: 51, endPoint x: 373, endPoint y: 63, distance: 136.7
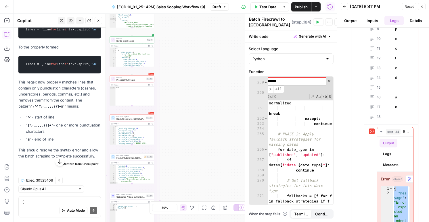
click at [38, 206] on div "Auto Mode Send" at bounding box center [59, 211] width 75 height 13
paste textarea "{ "message": "Error: expected an indented block\nFile \"code\", line 142, in el…"
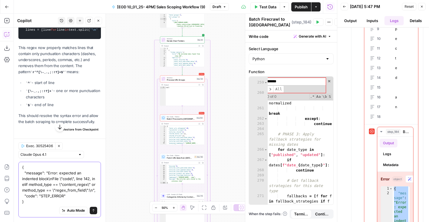
scroll to position [3782, 0]
type textarea "{ "message": "Error: expected an indented block\nFile \"code\", line 142, in el…"
click at [50, 36] on code "lines = [line for line in text.split( '\n' ) if not re. match ( r'^[\-_.,;:!?]+…" at bounding box center [59, 30] width 75 height 12
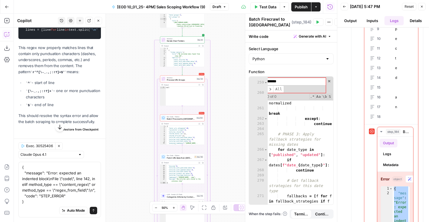
copy div "lines = [line for line in text.split( '\n' ) if not re. match ( r'^[\-_.,;:!?]+…"
click at [57, 182] on textarea "{ "message": "Error: expected an indented block\nFile \"code\", line 142, in el…" at bounding box center [59, 185] width 75 height 40
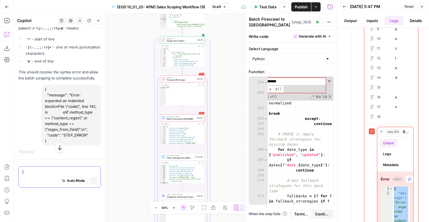
scroll to position [3804, 0]
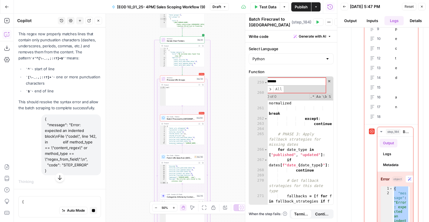
click at [62, 179] on icon "button" at bounding box center [60, 178] width 6 height 6
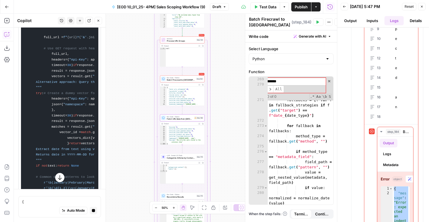
scroll to position [432, 0]
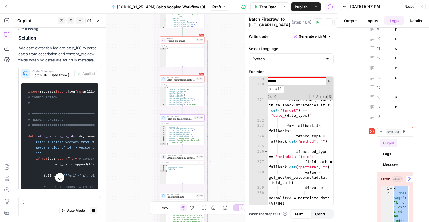
click at [48, 73] on span "Fetch URL Data from [GEOGRAPHIC_DATA] (step_168)" at bounding box center [52, 75] width 40 height 5
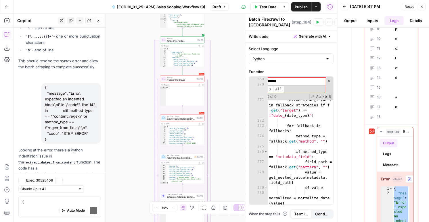
scroll to position [1255, 0]
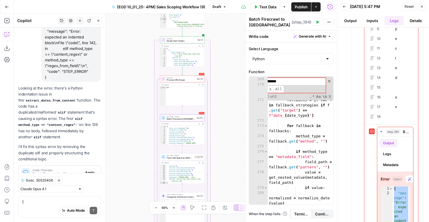
click at [87, 170] on span "Apply" at bounding box center [89, 172] width 9 height 5
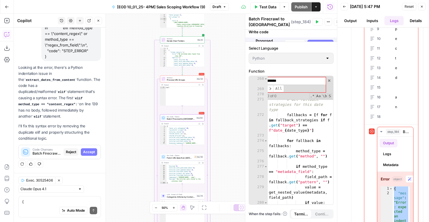
scroll to position [2204, 0]
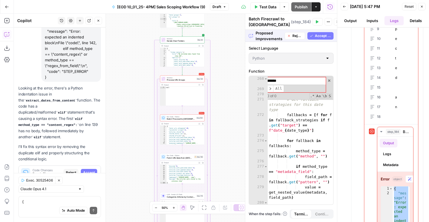
click at [322, 38] on span "Accept All" at bounding box center [323, 35] width 16 height 5
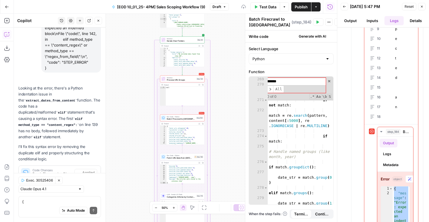
scroll to position [2246, 0]
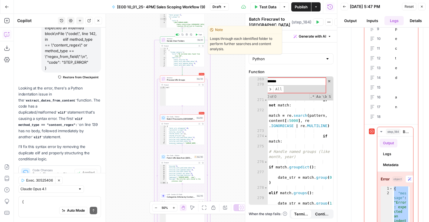
click at [197, 35] on icon "button" at bounding box center [197, 35] width 2 height 2
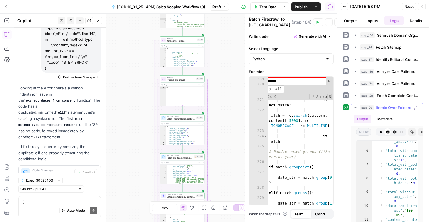
scroll to position [25, 0]
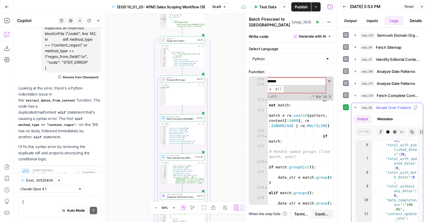
click at [384, 122] on button "Metadata" at bounding box center [385, 119] width 22 height 9
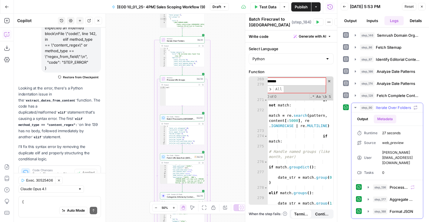
click at [383, 184] on div "step_136 Process URL Groups 27 seconds step_177 Aggregate Metrics 124 ms / 1 ta…" at bounding box center [387, 200] width 62 height 34
click at [383, 197] on span "step_177" at bounding box center [380, 200] width 14 height 6
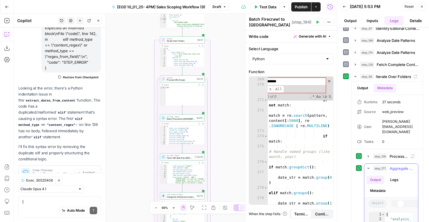
scroll to position [133, 0]
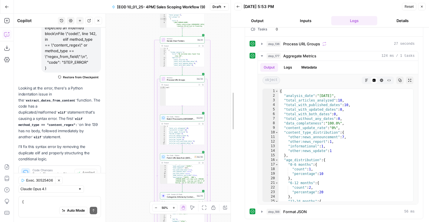
drag, startPoint x: 338, startPoint y: 146, endPoint x: 230, endPoint y: 139, distance: 107.7
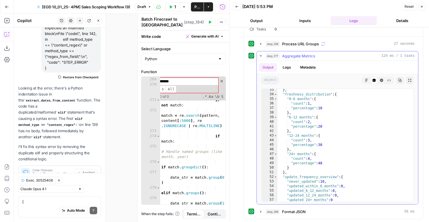
scroll to position [193, 0]
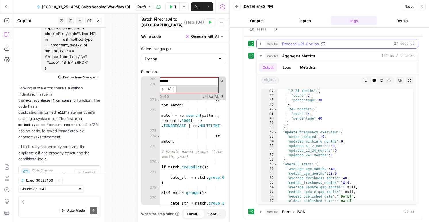
click at [292, 45] on span "Process URL Groups" at bounding box center [300, 44] width 37 height 6
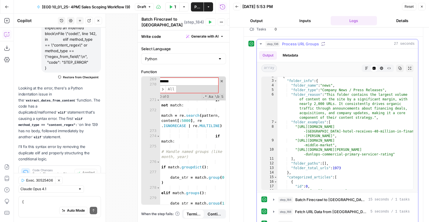
scroll to position [39, 0]
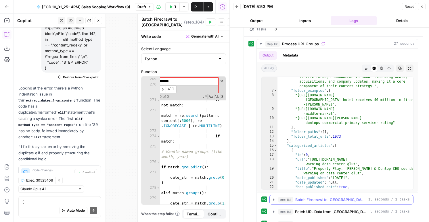
click at [305, 203] on button "step_184 Batch Firecrawl to Pinecone 15 seconds / 1 tasks" at bounding box center [340, 199] width 143 height 9
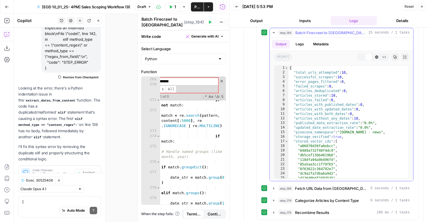
scroll to position [411, 0]
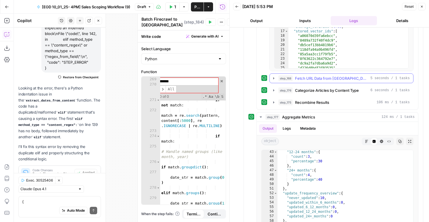
click at [308, 81] on button "step_168 Fetch URL Data from Pinecone 5 seconds / 1 tasks" at bounding box center [340, 78] width 143 height 9
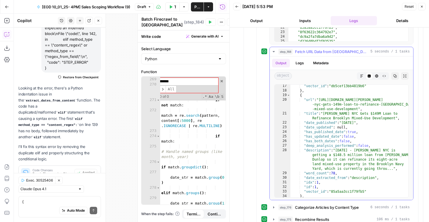
scroll to position [114, 0]
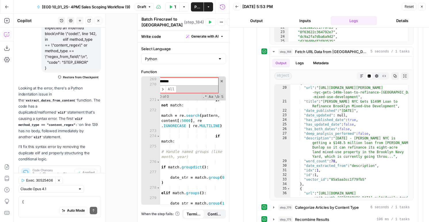
click at [422, 8] on icon "button" at bounding box center [421, 6] width 3 height 3
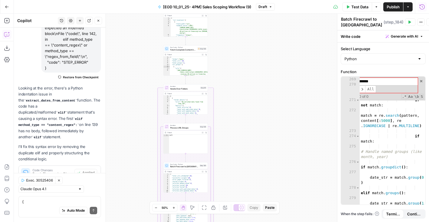
click at [423, 7] on icon "button" at bounding box center [422, 7] width 6 height 6
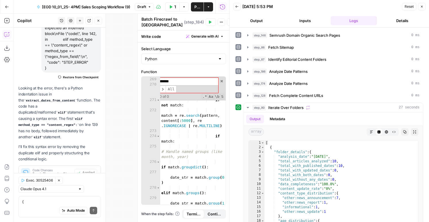
click at [239, 7] on button "Back" at bounding box center [236, 6] width 7 height 7
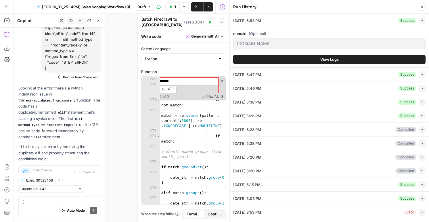
click at [422, 212] on icon "button" at bounding box center [421, 212] width 3 height 3
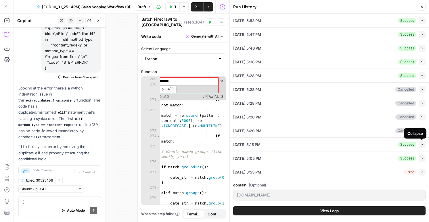
click at [422, 134] on div "Collapse" at bounding box center [415, 134] width 16 height 6
click at [421, 128] on button "Collapse" at bounding box center [421, 131] width 7 height 7
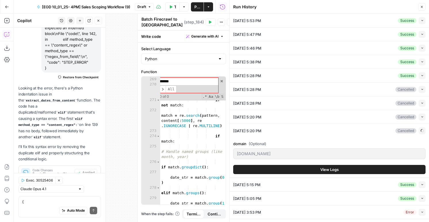
scroll to position [38, 0]
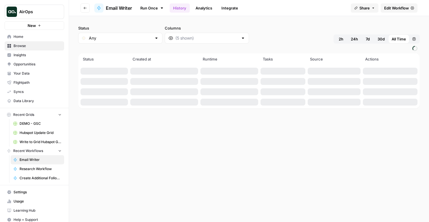
click at [137, 11] on link "Run Once" at bounding box center [151, 8] width 31 height 10
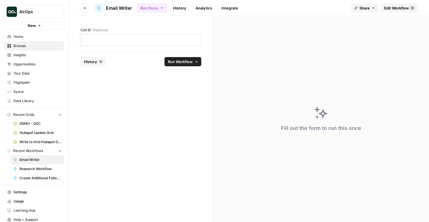
click at [135, 37] on p at bounding box center [140, 40] width 113 height 6
click at [187, 60] on span "Run Workflow" at bounding box center [180, 62] width 25 height 6
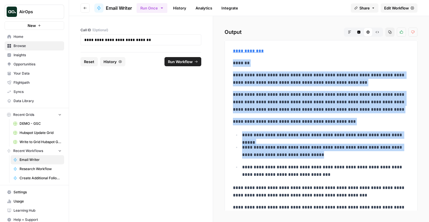
scroll to position [27, 0]
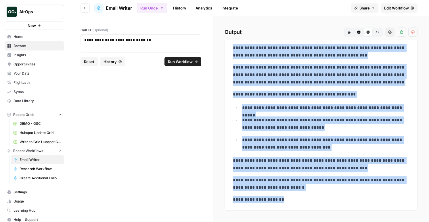
copy div "**********"
drag, startPoint x: 232, startPoint y: 61, endPoint x: 347, endPoint y: 201, distance: 180.4
click at [347, 201] on div "**********" at bounding box center [320, 112] width 183 height 188
click at [178, 11] on link "History" at bounding box center [180, 7] width 20 height 9
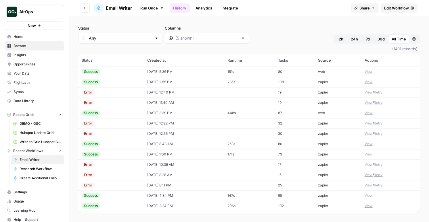
click at [367, 73] on button "View" at bounding box center [368, 71] width 8 height 5
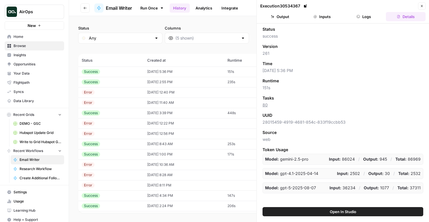
click at [362, 16] on button "Logs" at bounding box center [364, 16] width 40 height 9
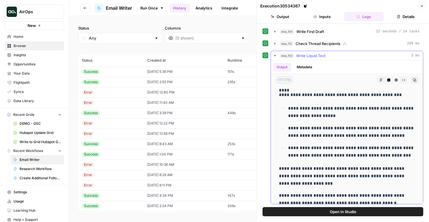
scroll to position [71, 0]
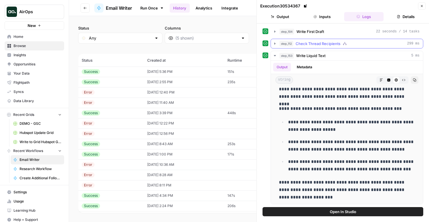
click at [311, 48] on div "step_112 Check Thread Recipients 299 ms" at bounding box center [346, 44] width 153 height 10
click at [311, 44] on span "Check Thread Recipients" at bounding box center [317, 44] width 45 height 6
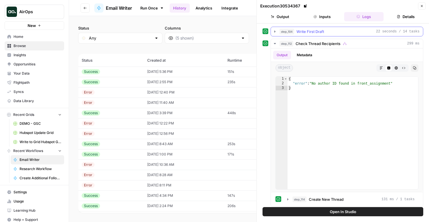
click at [310, 35] on button "step_104 Write First Draft 22 seconds / 14 tasks" at bounding box center [347, 31] width 152 height 9
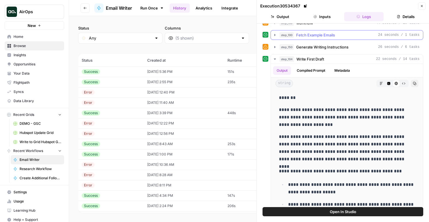
scroll to position [28, 0]
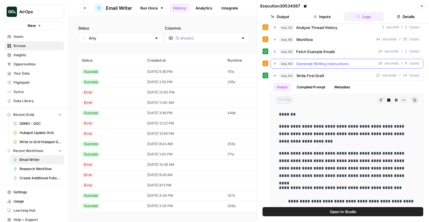
click at [307, 64] on span "Generate Writing Instructions" at bounding box center [322, 64] width 52 height 6
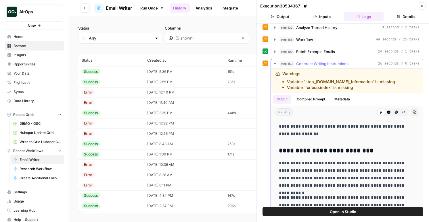
click at [307, 66] on span "Generate Writing Instructions" at bounding box center [322, 64] width 52 height 6
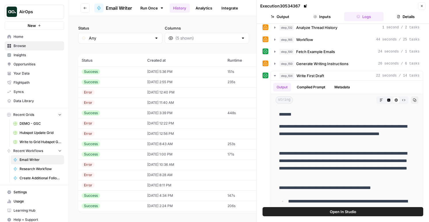
click at [315, 217] on div "Open In Studio" at bounding box center [343, 214] width 172 height 15
click at [312, 211] on button "Open In Studio" at bounding box center [342, 211] width 161 height 9
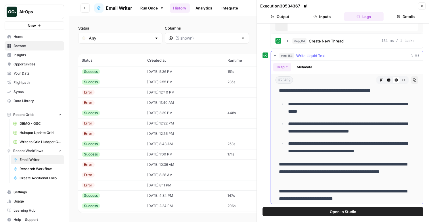
scroll to position [105, 0]
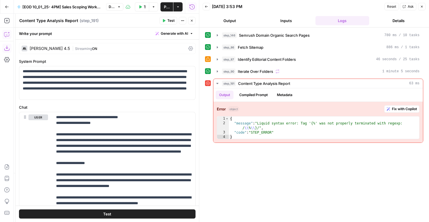
scroll to position [102, 0]
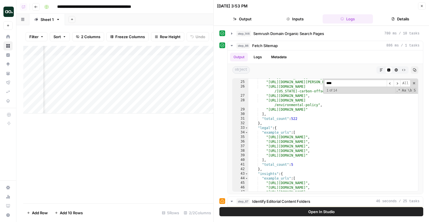
scroll to position [356, 0]
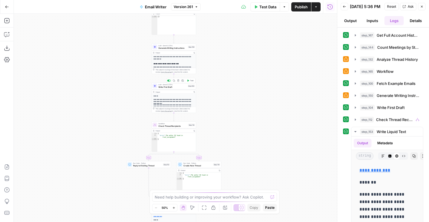
click at [172, 85] on span "LLM · Gemini 2.5 Pro" at bounding box center [172, 85] width 28 height 2
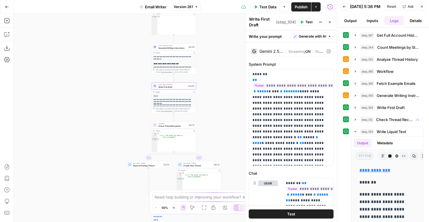
click at [283, 53] on div "Gemini 2.5 Pro | Streaming ON | Temp 0.7" at bounding box center [291, 51] width 85 height 11
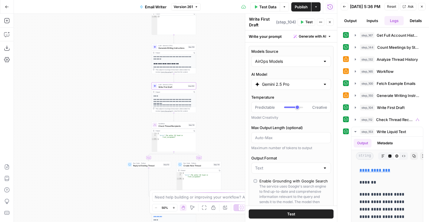
click at [272, 88] on div "Gemini 2.5 Pro" at bounding box center [291, 84] width 80 height 11
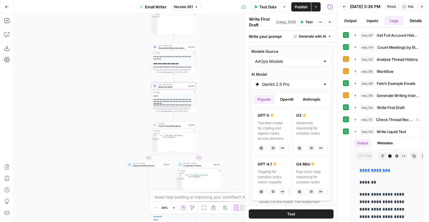
click at [282, 100] on button "OpenAI" at bounding box center [286, 99] width 20 height 9
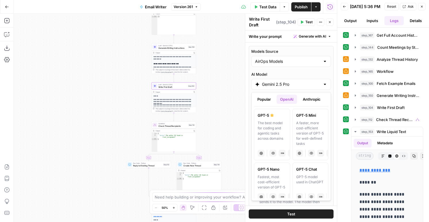
click at [305, 101] on button "Anthropic" at bounding box center [311, 99] width 25 height 9
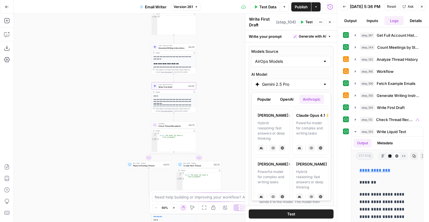
click at [285, 119] on label "[PERSON_NAME] 4.5 Hybrid reasoning: fast answers or deep thinking anthropic Vis…" at bounding box center [272, 132] width 36 height 47
type input "[PERSON_NAME] 4.5"
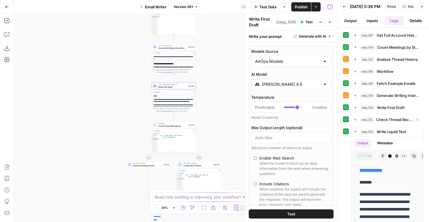
click at [307, 27] on div "Write First Draft Write First Draft ( step_104 ) Test Actions Close" at bounding box center [291, 22] width 85 height 12
click at [307, 22] on span "Test" at bounding box center [308, 22] width 7 height 5
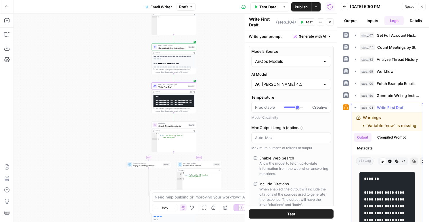
scroll to position [55, 0]
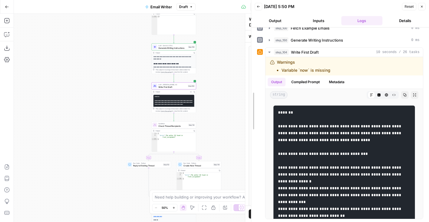
drag, startPoint x: 336, startPoint y: 113, endPoint x: 230, endPoint y: 93, distance: 107.3
click at [248, 93] on div at bounding box center [251, 111] width 6 height 222
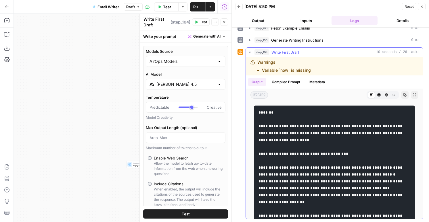
click at [387, 95] on icon "button" at bounding box center [385, 94] width 3 height 3
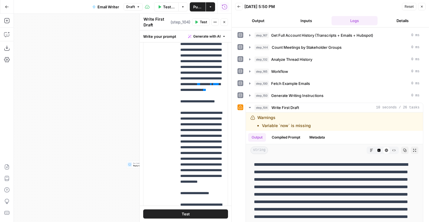
scroll to position [496, 0]
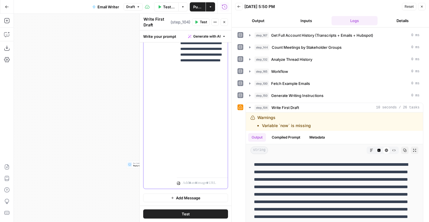
click at [201, 23] on span "Test" at bounding box center [203, 22] width 7 height 5
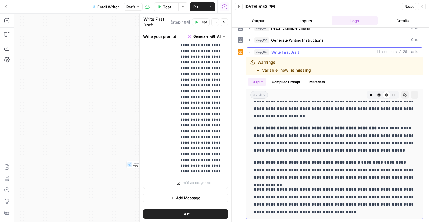
scroll to position [76, 0]
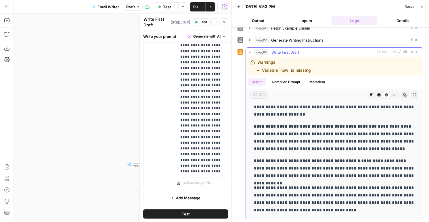
drag, startPoint x: 254, startPoint y: 115, endPoint x: 281, endPoint y: 195, distance: 85.3
click at [281, 195] on div "**********" at bounding box center [334, 134] width 168 height 213
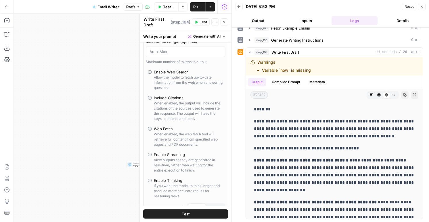
scroll to position [0, 0]
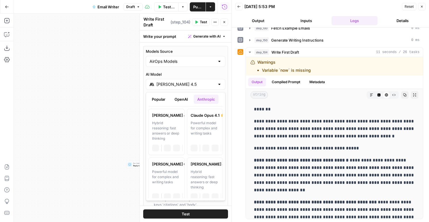
click at [182, 84] on input "Claude Sonnet 4.5" at bounding box center [185, 85] width 58 height 6
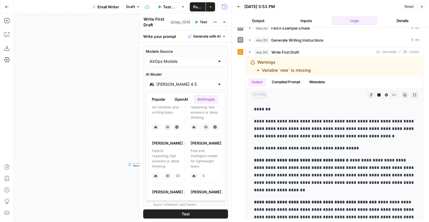
scroll to position [76, 0]
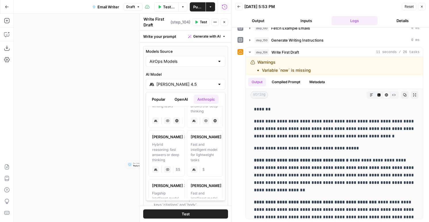
click at [176, 146] on div "Hybrid reasoning: fast answers or deep thinking" at bounding box center [166, 152] width 29 height 21
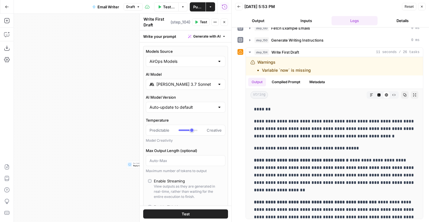
click at [205, 20] on span "Test" at bounding box center [203, 22] width 7 height 5
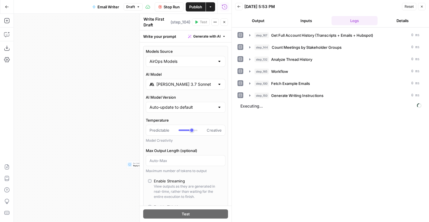
click at [265, 18] on button "Output" at bounding box center [258, 20] width 46 height 9
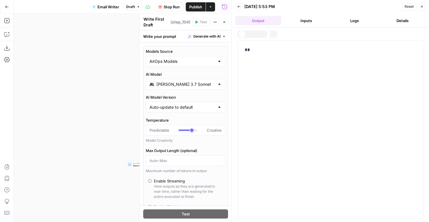
click at [299, 21] on button "Inputs" at bounding box center [306, 20] width 46 height 9
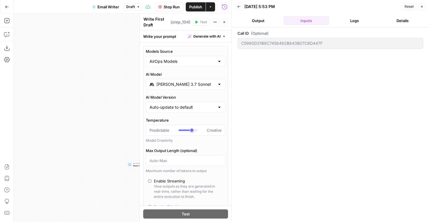
click at [348, 20] on button "Logs" at bounding box center [354, 20] width 46 height 9
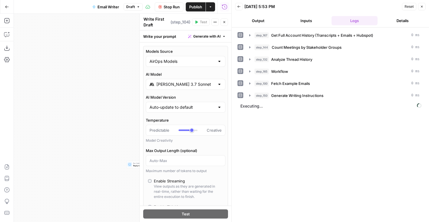
click at [259, 15] on header "Back 10/01/25 at 5:53 PM Reset Close Output Inputs Logs Details" at bounding box center [330, 14] width 197 height 28
click at [260, 21] on button "Output" at bounding box center [258, 20] width 46 height 9
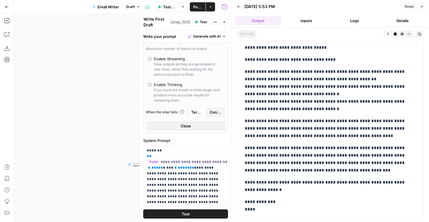
scroll to position [0, 0]
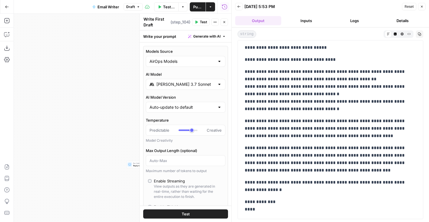
click at [180, 88] on div "Claude 3.7 Sonnet" at bounding box center [186, 84] width 80 height 11
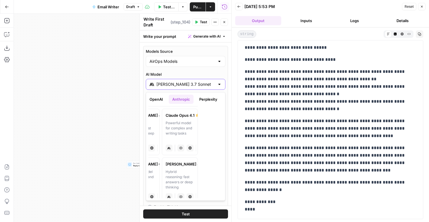
scroll to position [0, 65]
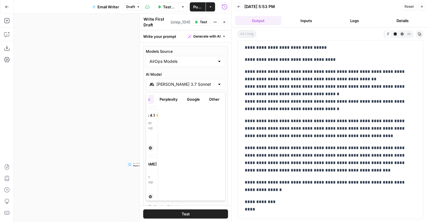
click at [194, 98] on button "Google" at bounding box center [193, 99] width 20 height 9
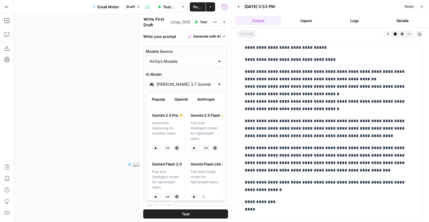
click at [165, 122] on div "Advanced reasoning for complex tasks" at bounding box center [166, 131] width 29 height 21
type input "Gemini 2.5 Pro"
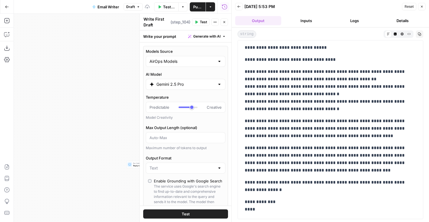
click at [203, 21] on span "Test" at bounding box center [203, 22] width 7 height 5
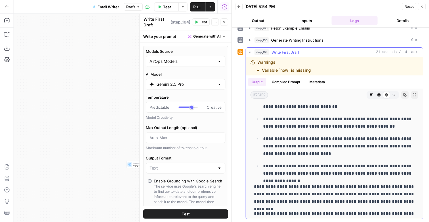
scroll to position [93, 0]
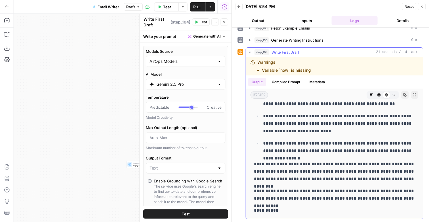
drag, startPoint x: 263, startPoint y: 124, endPoint x: 295, endPoint y: 211, distance: 93.4
click at [295, 211] on div "**********" at bounding box center [334, 114] width 168 height 206
copy div "**********"
click at [223, 19] on button "Close" at bounding box center [223, 21] width 7 height 7
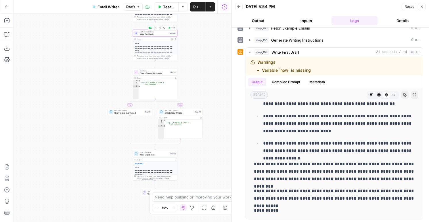
click at [155, 28] on icon "button" at bounding box center [155, 28] width 2 height 2
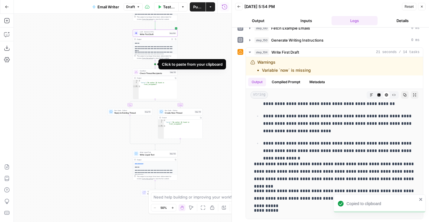
click at [155, 64] on icon "Edge from step_104 to step_112" at bounding box center [155, 64] width 1 height 8
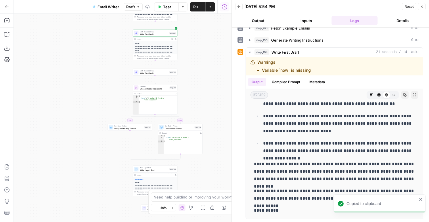
click at [154, 73] on span "Write First Draft" at bounding box center [154, 73] width 28 height 3
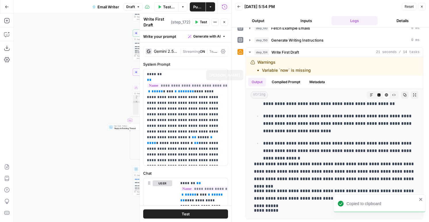
scroll to position [223, 0]
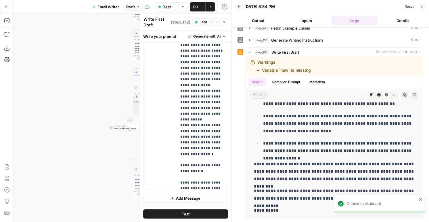
click at [203, 198] on button "Add Message" at bounding box center [185, 198] width 85 height 9
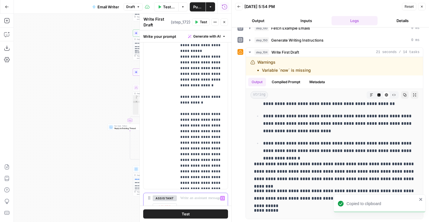
click at [197, 199] on p at bounding box center [202, 199] width 44 height 6
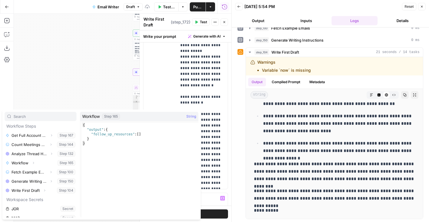
scroll to position [34, 0]
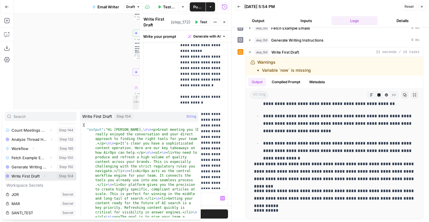
click at [44, 176] on icon "button" at bounding box center [44, 176] width 3 height 3
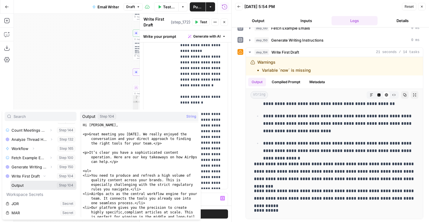
click at [27, 182] on button "Select variable Output" at bounding box center [43, 185] width 66 height 9
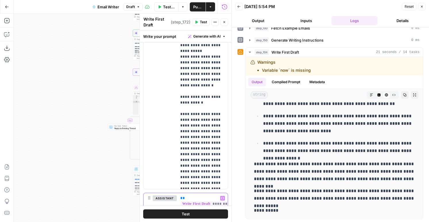
scroll to position [254, 0]
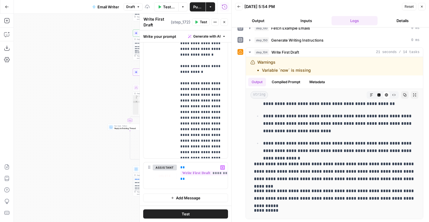
click at [178, 202] on button "Add Message" at bounding box center [185, 198] width 85 height 9
click at [177, 199] on div at bounding box center [202, 206] width 51 height 26
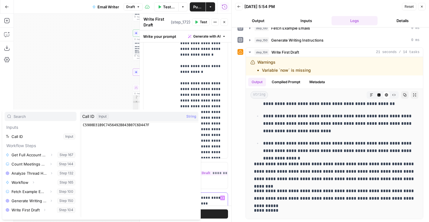
click at [157, 90] on div "user Delete" at bounding box center [163, 42] width 20 height 230
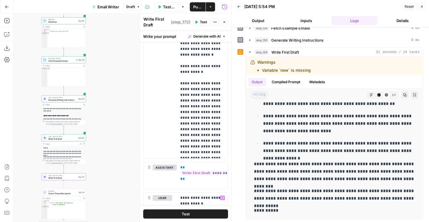
click at [76, 61] on div "Step 100" at bounding box center [80, 60] width 9 height 3
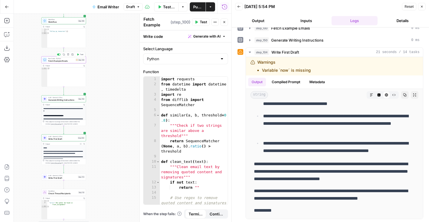
click at [183, 111] on div "import requests from datetime import datetime , timedelta import re from diffli…" at bounding box center [194, 151] width 68 height 149
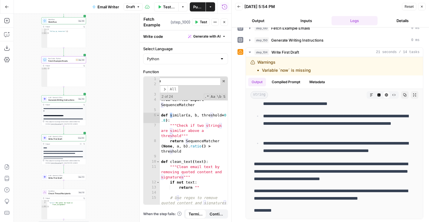
scroll to position [572, 0]
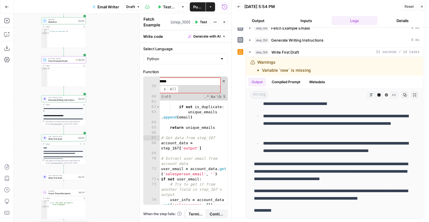
type input "*******"
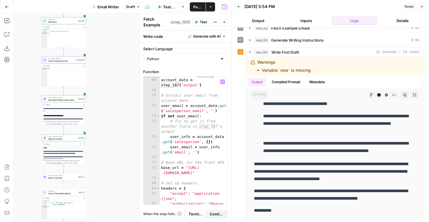
scroll to position [632, 0]
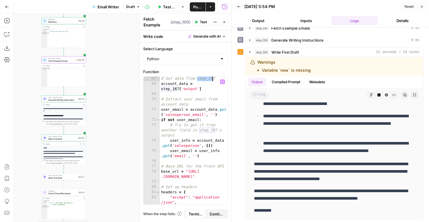
click at [203, 120] on div "# Get data from step_167 account_data = step_167 [ 'output' ] # Extract user em…" at bounding box center [194, 171] width 68 height 190
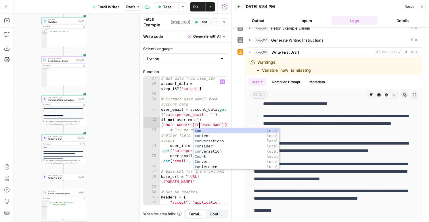
scroll to position [0, 6]
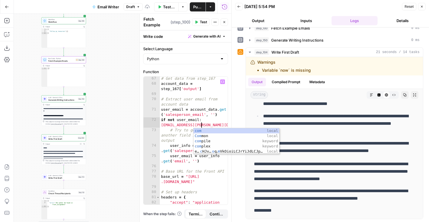
click at [199, 23] on button "Test" at bounding box center [201, 21] width 18 height 7
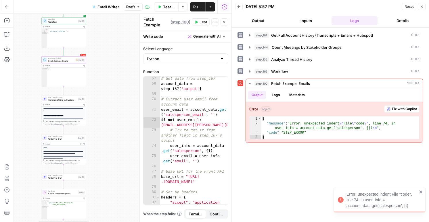
click at [183, 110] on div "# Get data from step_167 account_data = step_167 [ 'output' ] # Extract user em…" at bounding box center [194, 148] width 68 height 144
type textarea "**********"
click at [5, 36] on icon "button" at bounding box center [6, 34] width 5 height 5
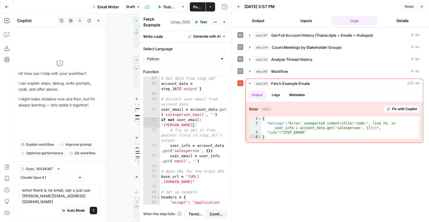
type textarea "when there is no email, can u just use nicole@airops.com"
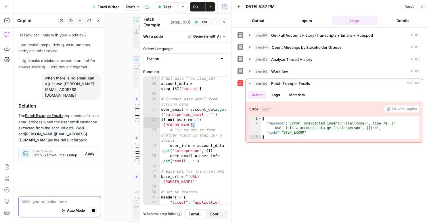
scroll to position [0, 0]
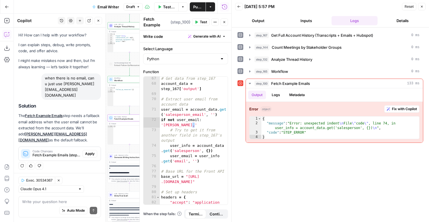
click at [93, 151] on span "Apply" at bounding box center [89, 153] width 9 height 5
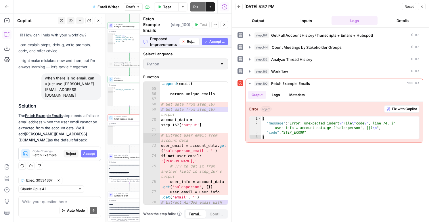
click at [221, 41] on span "Accept All" at bounding box center [217, 41] width 16 height 5
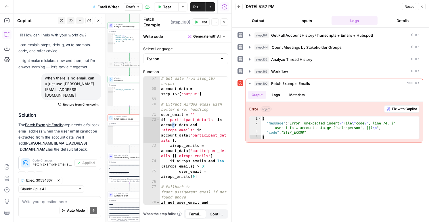
click at [205, 21] on span "Test" at bounding box center [203, 22] width 7 height 5
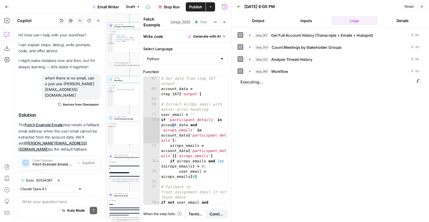
click at [227, 23] on button "Close" at bounding box center [223, 21] width 7 height 7
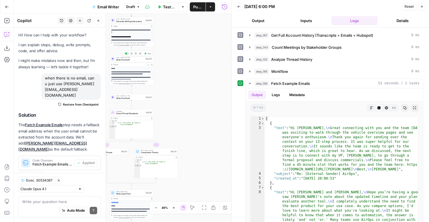
click at [145, 53] on icon "button" at bounding box center [145, 54] width 2 height 2
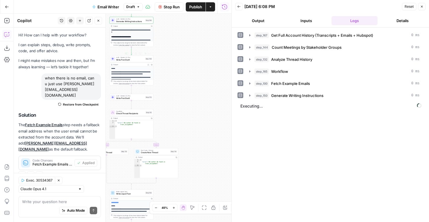
click at [130, 60] on span "Write First Draft" at bounding box center [130, 59] width 28 height 3
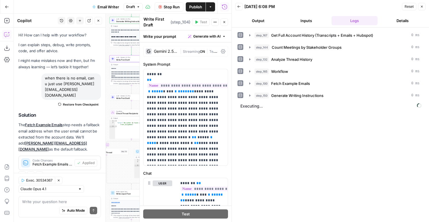
click at [170, 10] on button "Stop Run" at bounding box center [169, 6] width 29 height 9
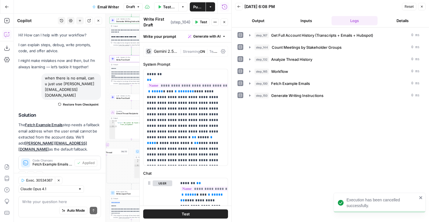
click at [227, 26] on div "Write First Draft Write First Draft ( step_104 ) Test Actions Close" at bounding box center [185, 22] width 85 height 12
click at [224, 22] on icon "button" at bounding box center [223, 21] width 3 height 3
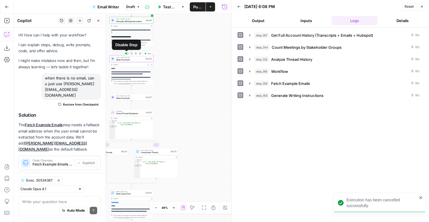
click at [127, 54] on div at bounding box center [127, 53] width 1 height 1
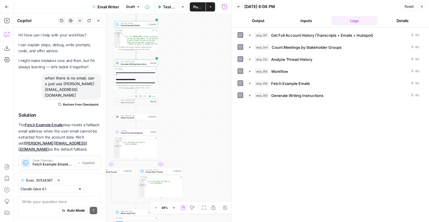
click at [131, 96] on div at bounding box center [130, 96] width 1 height 1
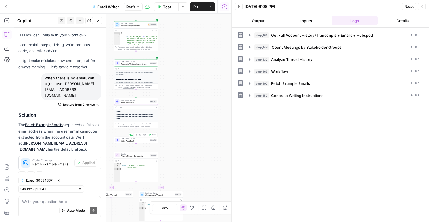
click at [131, 135] on div at bounding box center [131, 134] width 1 height 1
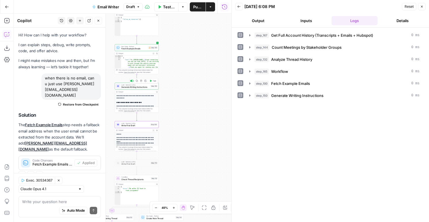
click at [145, 90] on div "**********" at bounding box center [137, 98] width 44 height 30
click at [151, 82] on icon "button" at bounding box center [150, 81] width 2 height 2
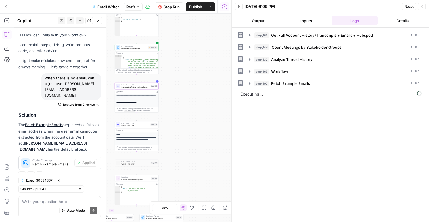
click at [258, 24] on button "Output" at bounding box center [258, 20] width 46 height 9
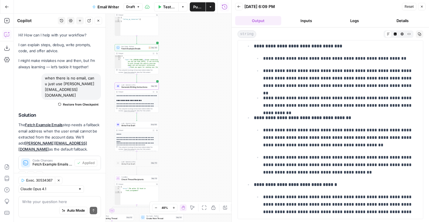
scroll to position [317, 0]
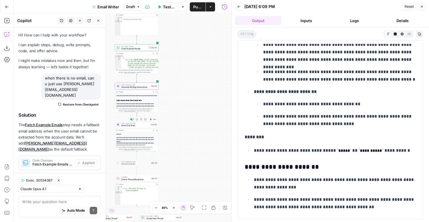
click at [153, 120] on span "Test" at bounding box center [154, 119] width 3 height 3
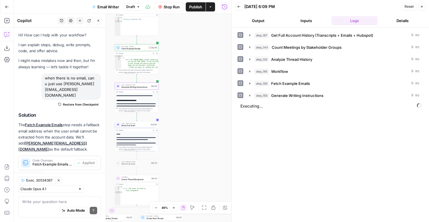
click at [261, 21] on button "Output" at bounding box center [258, 20] width 46 height 9
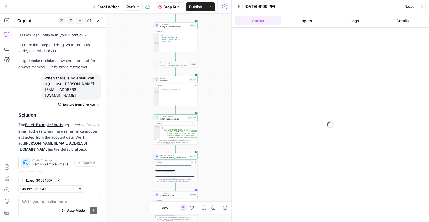
click at [97, 23] on button "Close" at bounding box center [98, 20] width 7 height 7
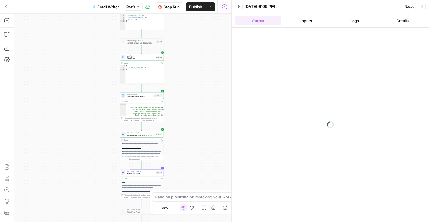
click at [194, 4] on button "Publish" at bounding box center [196, 6] width 20 height 9
click at [357, 18] on button "Logs" at bounding box center [354, 20] width 46 height 9
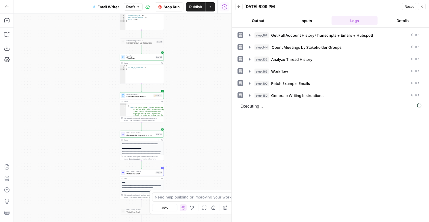
click at [255, 27] on header "Back 10/01/25 at 6:09 PM Reset Close Output Inputs Logs Details" at bounding box center [330, 14] width 197 height 28
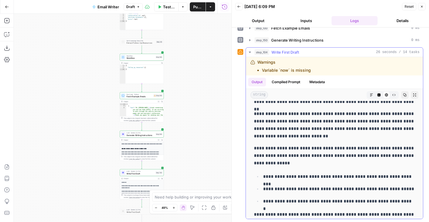
scroll to position [0, 0]
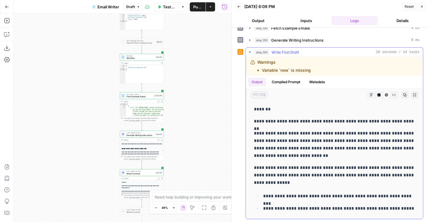
drag, startPoint x: 336, startPoint y: 209, endPoint x: 252, endPoint y: 107, distance: 131.4
click at [252, 107] on div "**********" at bounding box center [334, 191] width 168 height 176
copy div "**********"
click at [283, 31] on button "step_100 Fetch Example Emails 0 ms" at bounding box center [334, 28] width 177 height 9
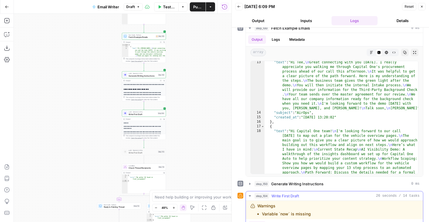
scroll to position [199, 0]
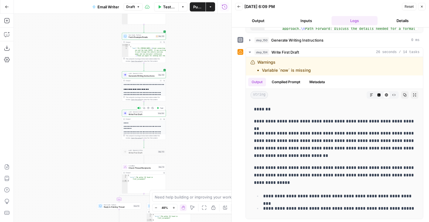
click at [140, 114] on span "Write First Draft" at bounding box center [142, 114] width 28 height 3
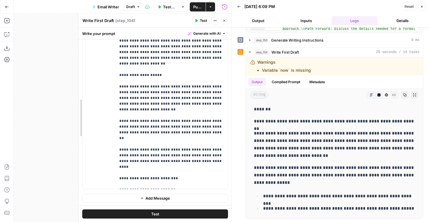
scroll to position [169, 0]
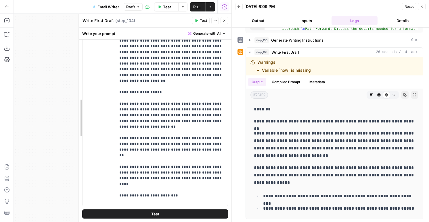
drag, startPoint x: 141, startPoint y: 110, endPoint x: 48, endPoint y: 90, distance: 95.0
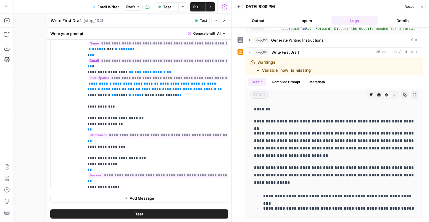
scroll to position [632, 0]
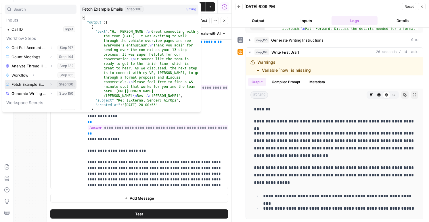
click at [47, 86] on button "Expand" at bounding box center [50, 84] width 7 height 7
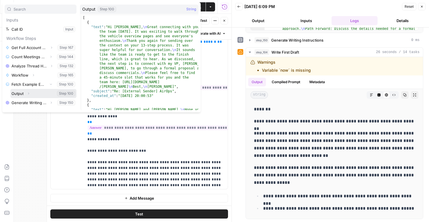
click at [24, 95] on button "Select variable Output" at bounding box center [43, 93] width 66 height 9
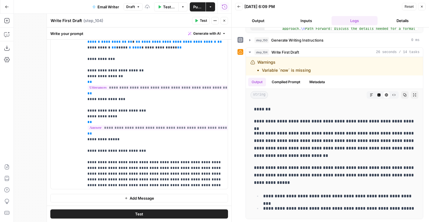
click at [201, 22] on span "Test" at bounding box center [203, 20] width 7 height 5
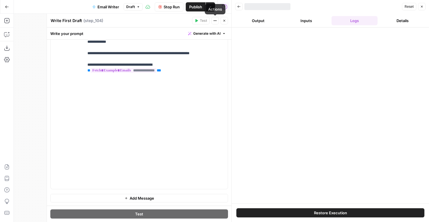
click at [220, 22] on div "Test Actions Close" at bounding box center [210, 20] width 36 height 7
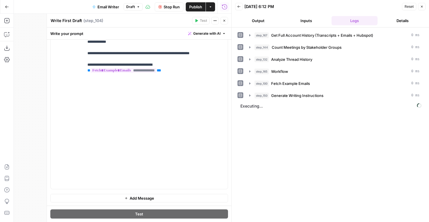
click at [224, 21] on icon "button" at bounding box center [224, 21] width 2 height 2
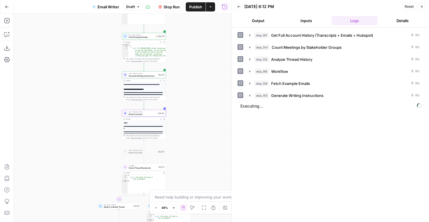
click at [262, 24] on button "Output" at bounding box center [258, 20] width 46 height 9
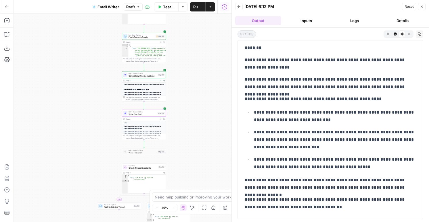
scroll to position [0, 0]
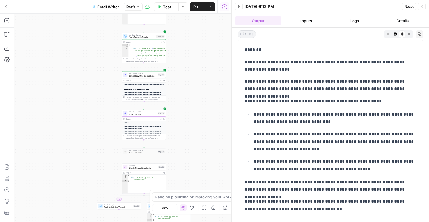
drag, startPoint x: 276, startPoint y: 217, endPoint x: 240, endPoint y: 42, distance: 178.3
click at [240, 42] on div "**********" at bounding box center [330, 129] width 186 height 179
copy div "**********"
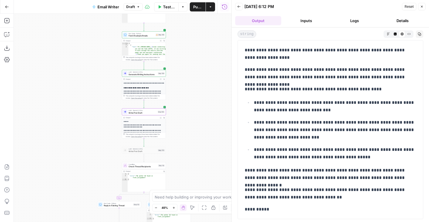
click at [153, 113] on span "Write First Draft" at bounding box center [142, 112] width 28 height 3
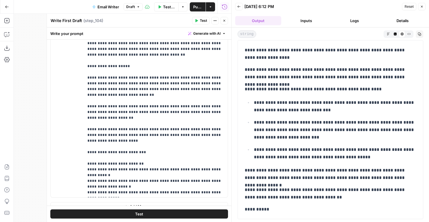
scroll to position [169, 0]
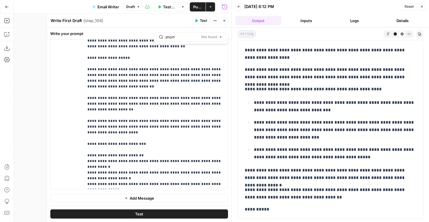
type input "short"
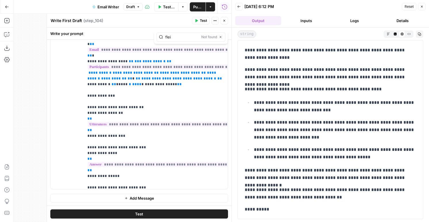
scroll to position [650, 0]
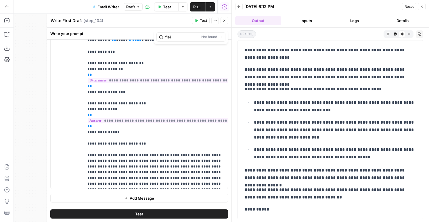
type input "flei"
type input "concise"
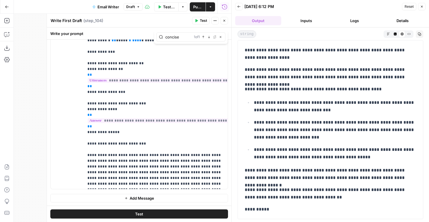
drag, startPoint x: 223, startPoint y: 18, endPoint x: 214, endPoint y: 44, distance: 27.0
click at [216, 44] on div "**********" at bounding box center [139, 118] width 185 height 209
click at [212, 36] on div "1 of 1 Previous match Next Match Replace Close" at bounding box center [208, 36] width 29 height 5
click at [210, 36] on icon "button" at bounding box center [208, 37] width 3 height 3
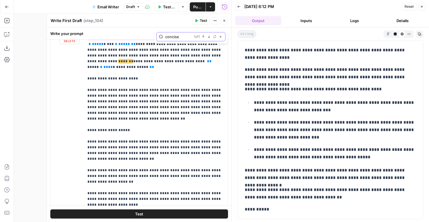
scroll to position [69, 0]
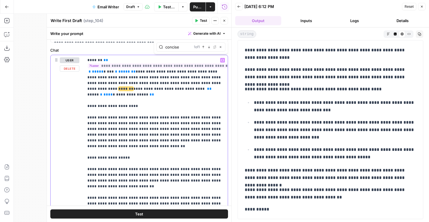
click at [133, 87] on span "*******" at bounding box center [125, 89] width 15 height 4
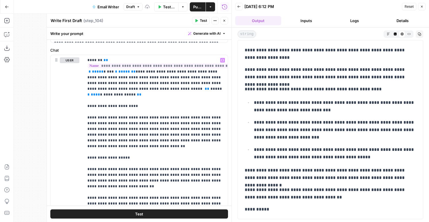
click at [200, 22] on span "Test" at bounding box center [203, 20] width 7 height 5
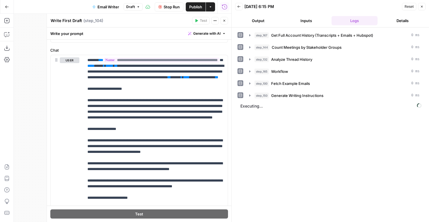
click at [268, 21] on button "Output" at bounding box center [258, 20] width 46 height 9
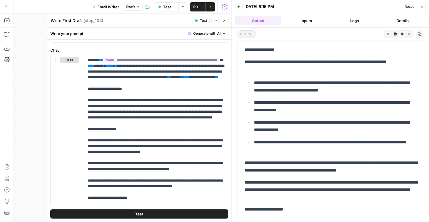
scroll to position [16, 0]
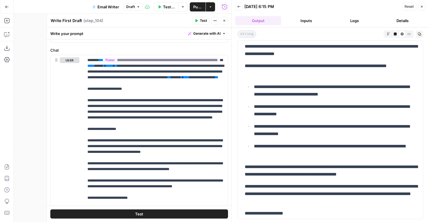
drag, startPoint x: 333, startPoint y: 196, endPoint x: 255, endPoint y: 135, distance: 98.7
click at [255, 135] on div "**********" at bounding box center [330, 123] width 178 height 191
click at [261, 191] on p "**********" at bounding box center [329, 194] width 171 height 22
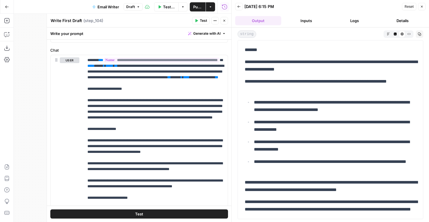
drag, startPoint x: 291, startPoint y: 210, endPoint x: 241, endPoint y: 48, distance: 169.7
click at [241, 48] on div "**********" at bounding box center [330, 129] width 186 height 179
copy div "**********"
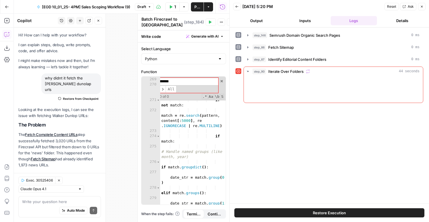
scroll to position [2246, 0]
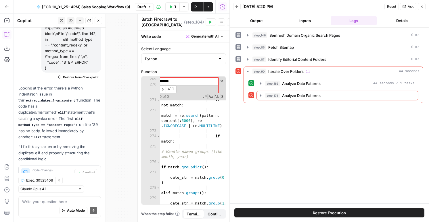
click at [310, 212] on button "Restore Execution" at bounding box center [329, 213] width 190 height 9
click at [284, 55] on button "step_87 Identify Editorial Content Folders 0 ms" at bounding box center [333, 59] width 179 height 9
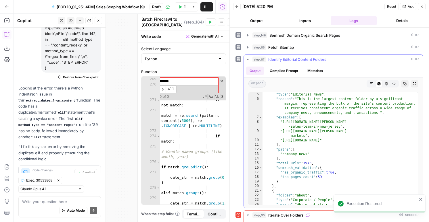
scroll to position [120, 0]
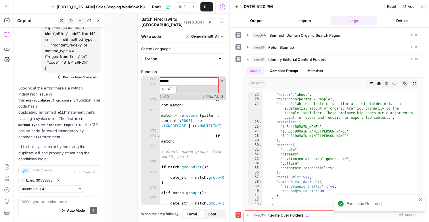
click at [426, 9] on header "Back [DATE] 5:20 PM Reset Ask Close Output Inputs Logs Details" at bounding box center [329, 14] width 199 height 28
click at [421, 8] on icon "button" at bounding box center [421, 6] width 3 height 3
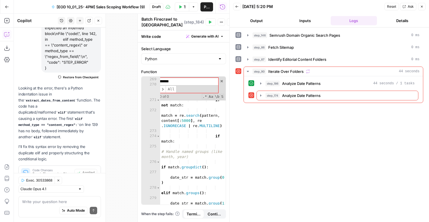
click at [238, 8] on icon "button" at bounding box center [236, 6] width 3 height 3
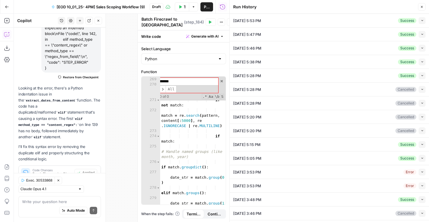
click at [420, 213] on icon "button" at bounding box center [421, 213] width 3 height 3
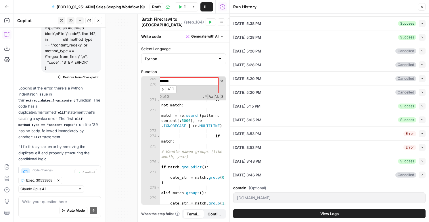
click at [369, 208] on div "domain (Optional) [DOMAIN_NAME] View Logs" at bounding box center [329, 202] width 192 height 40
click at [369, 213] on button "View Logs" at bounding box center [329, 213] width 192 height 9
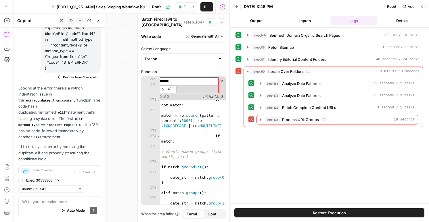
click at [322, 215] on span "Restore Execution" at bounding box center [329, 213] width 33 height 6
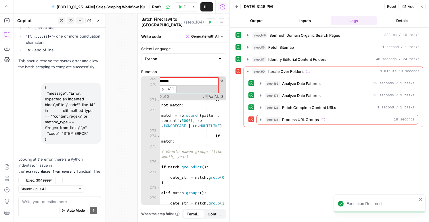
scroll to position [1264, 0]
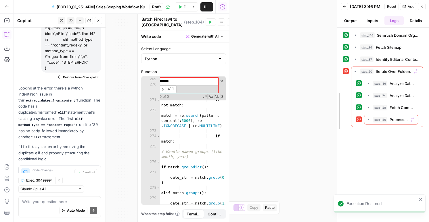
drag, startPoint x: 228, startPoint y: 32, endPoint x: 434, endPoint y: 44, distance: 206.0
click at [428, 44] on html "Execution Restored AirOps New Home Browse Insights Opportunities Your Data Flig…" at bounding box center [214, 111] width 429 height 222
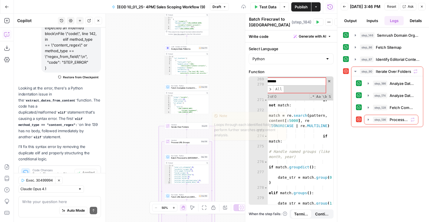
click at [201, 119] on div "Copy step Delete step Edit Note Test" at bounding box center [193, 120] width 29 height 5
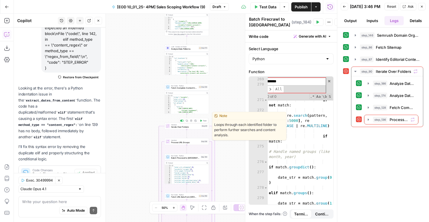
click at [201, 121] on icon "button" at bounding box center [201, 121] width 2 height 2
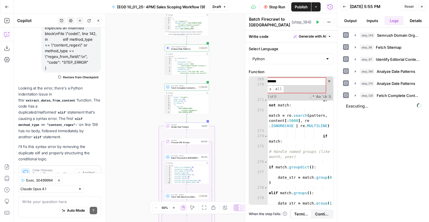
click at [360, 22] on ul "Output Inputs Logs Details" at bounding box center [382, 20] width 85 height 9
click at [358, 21] on button "Output" at bounding box center [350, 20] width 20 height 9
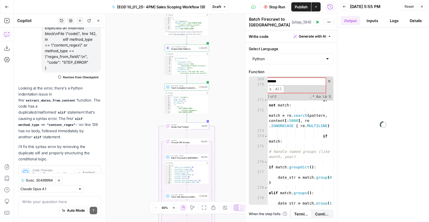
click at [356, 21] on button "Output" at bounding box center [350, 20] width 20 height 9
click at [378, 22] on button "Inputs" at bounding box center [372, 20] width 20 height 9
click at [392, 22] on button "Logs" at bounding box center [394, 20] width 20 height 9
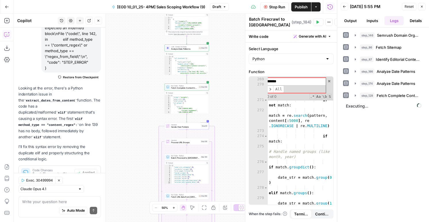
click at [99, 20] on icon "button" at bounding box center [98, 20] width 3 height 3
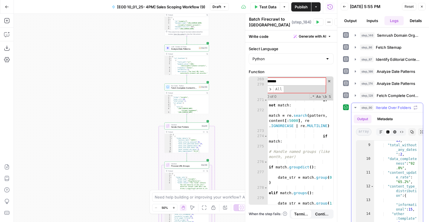
scroll to position [21, 0]
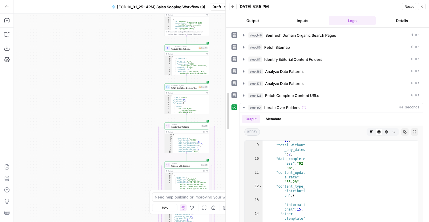
drag, startPoint x: 336, startPoint y: 136, endPoint x: 224, endPoint y: 127, distance: 111.9
click at [224, 127] on div at bounding box center [226, 111] width 6 height 222
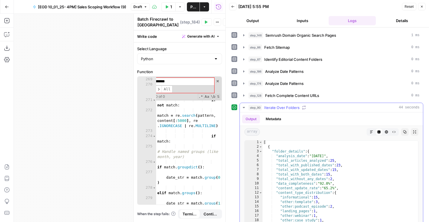
scroll to position [0, 0]
click at [269, 118] on button "Metadata" at bounding box center [273, 119] width 22 height 9
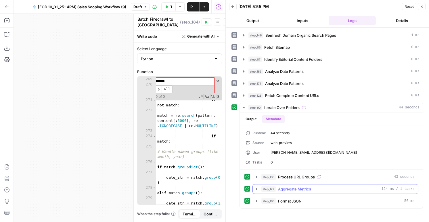
click at [300, 191] on span "Aggregate Metrics" at bounding box center [294, 189] width 33 height 6
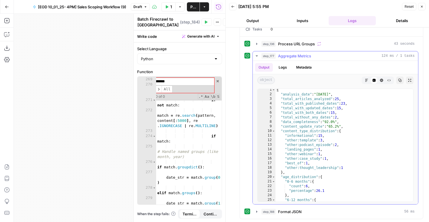
scroll to position [1, 0]
type textarea "**********"
click at [299, 192] on div "{ "analysis_date" : "[DATE]" , "total_articles_analyzed" : 25 , "total_with_pub…" at bounding box center [344, 149] width 138 height 122
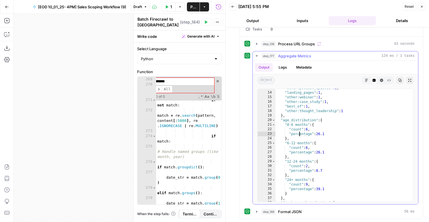
scroll to position [58, 0]
click at [298, 41] on span "Process URL Groups" at bounding box center [296, 44] width 37 height 6
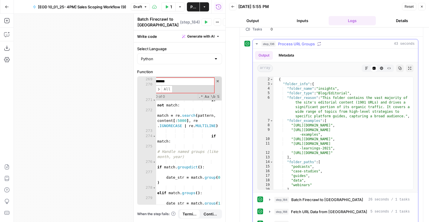
scroll to position [5, 0]
click at [313, 203] on button "step_184 Batch Firecrawl to Pinecone 26 seconds / 1 tasks" at bounding box center [338, 199] width 147 height 9
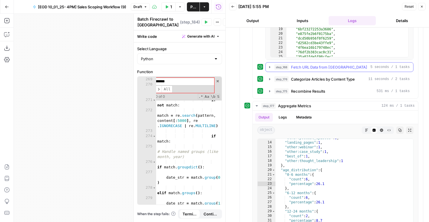
click at [301, 67] on span "Fetch URL Data from [GEOGRAPHIC_DATA]" at bounding box center [329, 67] width 76 height 6
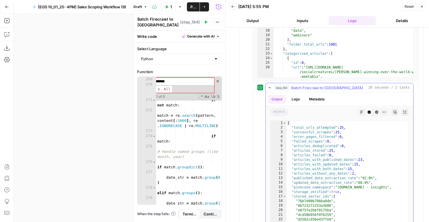
scroll to position [281, 0]
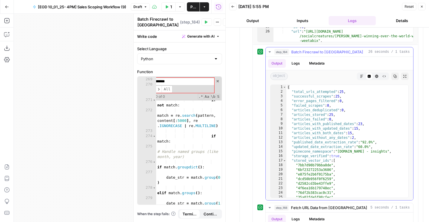
drag, startPoint x: 304, startPoint y: 63, endPoint x: 300, endPoint y: 63, distance: 4.3
click at [302, 63] on ul "Output Logs Metadata" at bounding box center [298, 63] width 60 height 9
click at [300, 63] on button "Logs" at bounding box center [295, 63] width 15 height 9
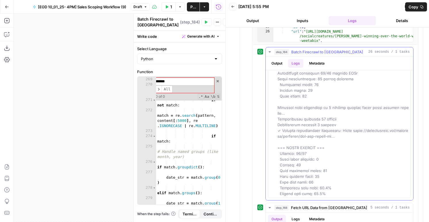
scroll to position [282, 0]
click at [239, 114] on div "step_90 Iterate Over Folders 44 seconds Output Metadata Runtime 44 seconds Sour…" at bounding box center [331, 187] width 184 height 733
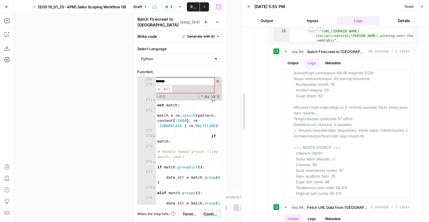
scroll to position [272, 0]
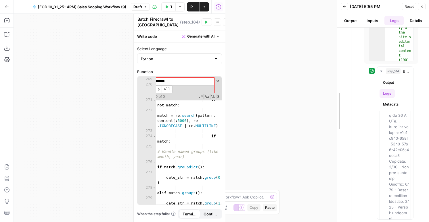
drag, startPoint x: 226, startPoint y: 115, endPoint x: 392, endPoint y: 116, distance: 166.9
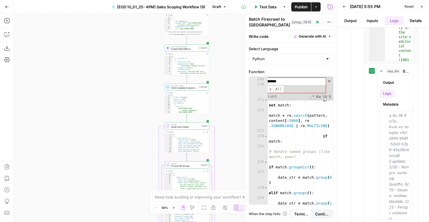
click at [297, 7] on span "Publish" at bounding box center [300, 7] width 13 height 6
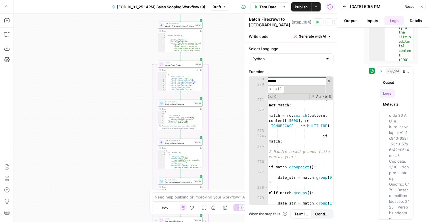
click at [421, 4] on button "Close" at bounding box center [421, 6] width 7 height 7
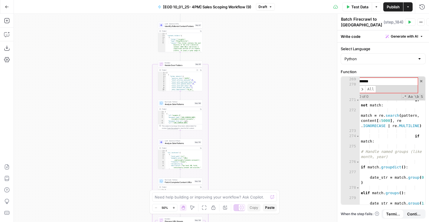
click at [428, 22] on icon "button" at bounding box center [429, 21] width 3 height 3
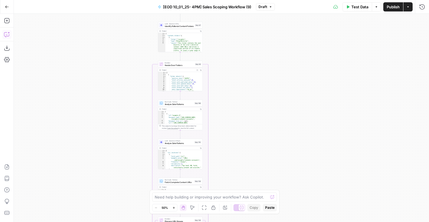
click at [5, 36] on icon "button" at bounding box center [7, 35] width 6 height 6
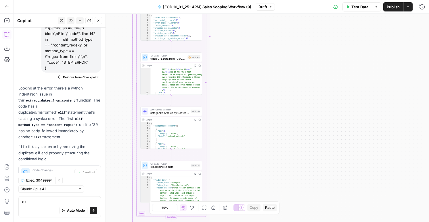
scroll to position [136, 0]
type textarea "ok"
click at [170, 60] on span "Fetch URL Data from [GEOGRAPHIC_DATA]" at bounding box center [168, 59] width 36 height 4
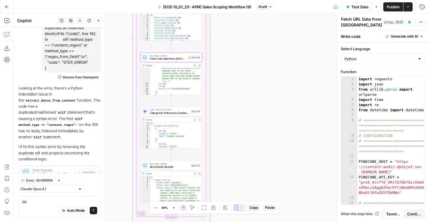
type textarea "**********"
click at [369, 111] on div "import requests import json from [GEOGRAPHIC_DATA] . parse import urlparse impo…" at bounding box center [391, 151] width 68 height 149
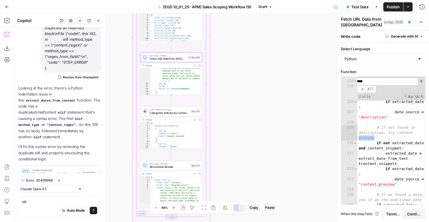
scroll to position [2134, 0]
type input "*******"
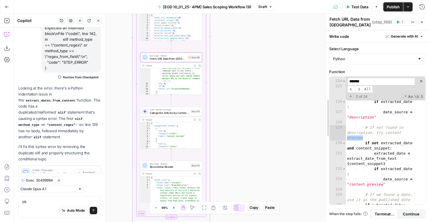
drag, startPoint x: 337, startPoint y: 128, endPoint x: 315, endPoint y: 144, distance: 26.6
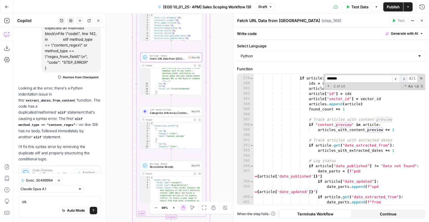
click at [404, 78] on span "​" at bounding box center [402, 79] width 7 height 8
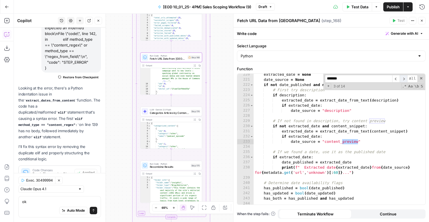
click at [404, 78] on span "​" at bounding box center [402, 79] width 7 height 8
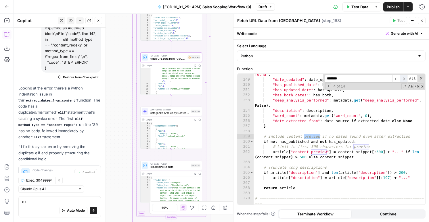
scroll to position [1383, 0]
click at [325, 165] on div ""date_published" : date_published if date_published else "Date not found" , "da…" at bounding box center [339, 140] width 172 height 147
click at [378, 153] on div ""date_published" : date_published if date_published else "Date not found" , "da…" at bounding box center [339, 140] width 172 height 147
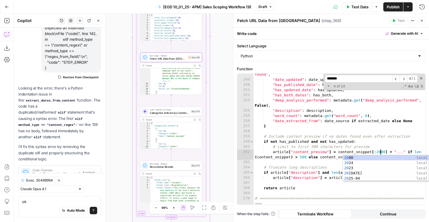
scroll to position [0, 9]
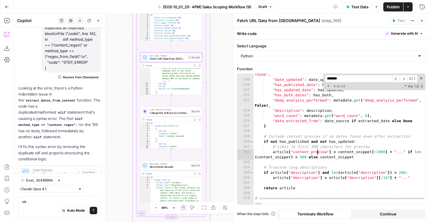
click at [317, 151] on div ""date_published" : date_published if date_published else "Date not found" , "da…" at bounding box center [339, 140] width 172 height 147
click at [302, 157] on div ""date_published" : date_published if date_published else "Date not found" , "da…" at bounding box center [339, 140] width 172 height 147
click at [305, 145] on div ""date_published" : date_published if date_published else "Date not found" , "da…" at bounding box center [339, 140] width 172 height 147
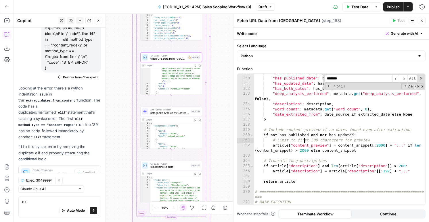
click at [338, 142] on div ""date_updated" : date_updated , "has_published_date" : has_published , "has_upd…" at bounding box center [339, 144] width 172 height 147
click at [344, 147] on div ""date_updated" : date_updated , "has_published_date" : has_published , "has_upd…" at bounding box center [339, 144] width 172 height 147
click at [329, 148] on div ""date_updated" : date_updated , "has_published_date" : has_published , "has_upd…" at bounding box center [339, 144] width 172 height 147
click at [341, 139] on div ""date_updated" : date_updated , "has_published_date" : has_published , "has_upd…" at bounding box center [339, 144] width 172 height 147
click at [371, 150] on div ""date_updated" : date_updated , "has_published_date" : has_published , "has_upd…" at bounding box center [339, 144] width 172 height 147
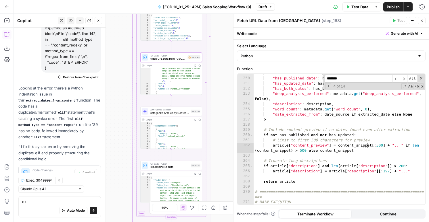
click at [367, 145] on div ""date_updated" : date_updated , "has_published_date" : has_published , "has_upd…" at bounding box center [339, 144] width 172 height 147
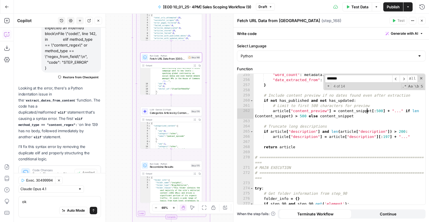
scroll to position [1428, 0]
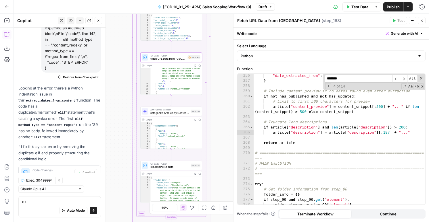
click at [330, 132] on div ""date_extracted_from" : date_source if extracted_date else None } # Include con…" at bounding box center [339, 143] width 172 height 141
click at [302, 111] on div ""date_extracted_from" : date_source if extracted_date else None } # Include con…" at bounding box center [339, 143] width 172 height 141
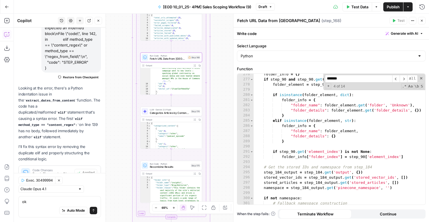
scroll to position [1572, 0]
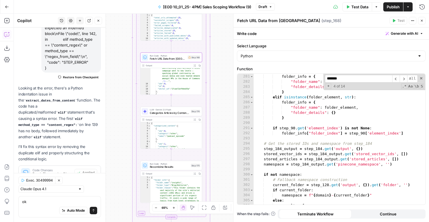
type textarea "**********"
click at [348, 81] on input "*******" at bounding box center [358, 79] width 67 height 8
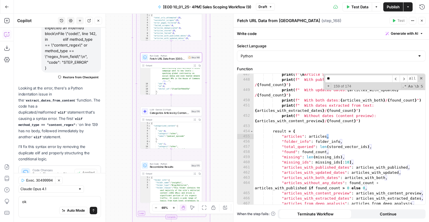
scroll to position [2536, 0]
type input "*"
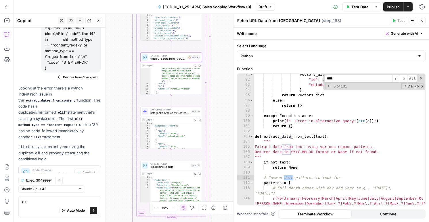
scroll to position [638, 0]
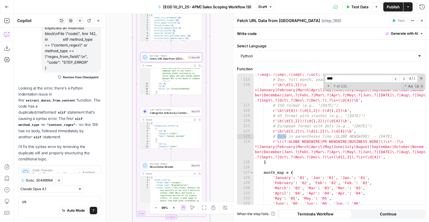
type input "*"
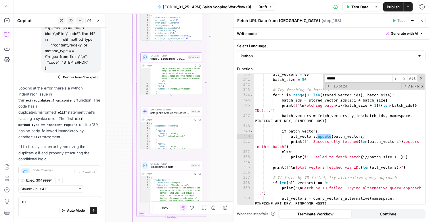
scroll to position [2179, 0]
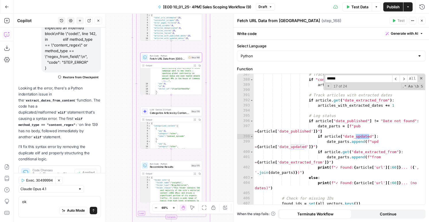
type input "******"
click at [31, 206] on div "Auto Mode Send" at bounding box center [59, 211] width 75 height 13
type textarea "for sprout social ,how were the updated dates determined"
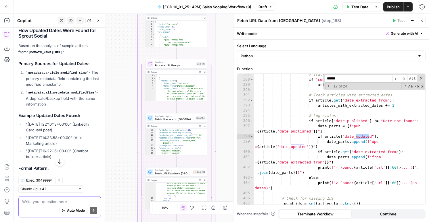
scroll to position [1467, 0]
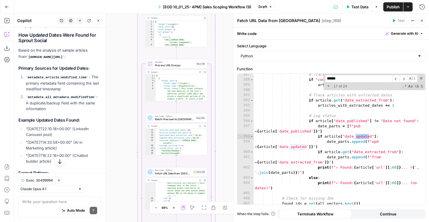
drag, startPoint x: 48, startPoint y: 77, endPoint x: 23, endPoint y: 52, distance: 35.4
click at [23, 52] on div "Looking at the execution trace from Analyze Date Patterns for Sprout Social, th…" at bounding box center [59, 166] width 82 height 323
click at [42, 201] on textarea at bounding box center [59, 202] width 75 height 6
type textarea "i"
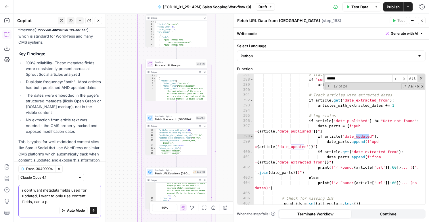
scroll to position [1631, 0]
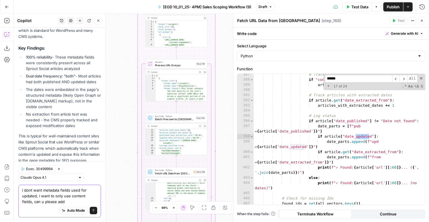
click at [36, 194] on textarea "i dont want metadata fields used for updated, i want to only use content fields…" at bounding box center [59, 196] width 75 height 17
click at [68, 197] on textarea "i dont want metadata fields used for updated dates, i want to only use content …" at bounding box center [59, 196] width 75 height 17
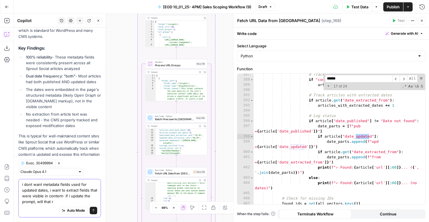
scroll to position [1637, 0]
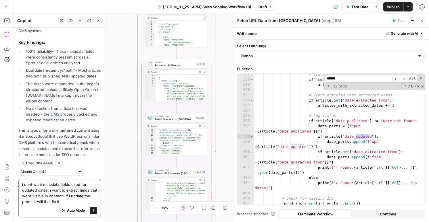
type textarea "i dont want metadata fields used for updated dates, i want to extract fields th…"
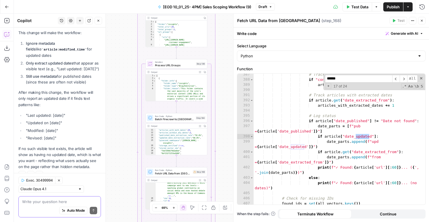
scroll to position [1849, 0]
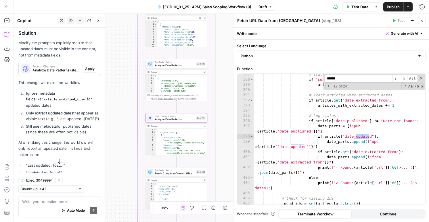
click at [90, 66] on span "Apply" at bounding box center [89, 68] width 9 height 5
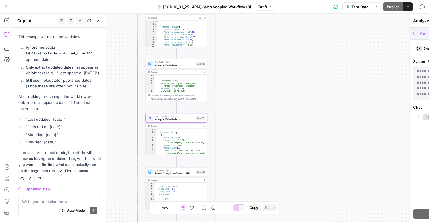
scroll to position [1803, 0]
